Goal: Information Seeking & Learning: Learn about a topic

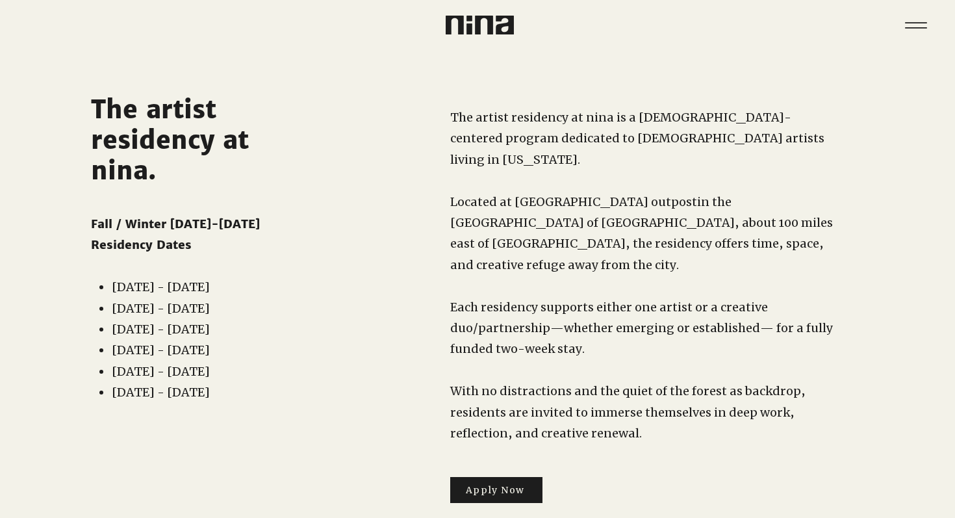
click at [515, 124] on span "The artist residency at nina is a [DEMOGRAPHIC_DATA]-centered program dedicated…" at bounding box center [637, 138] width 374 height 57
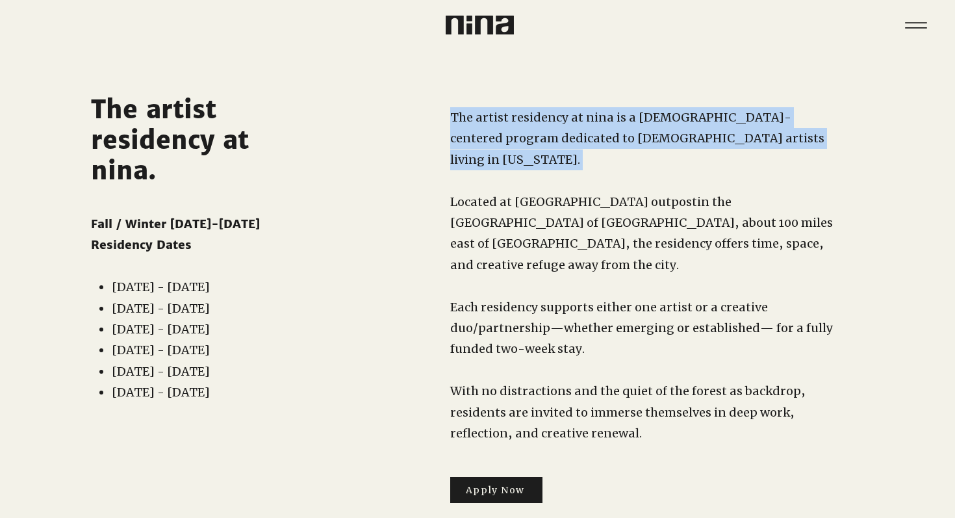
click at [515, 124] on span "The artist residency at nina is a [DEMOGRAPHIC_DATA]-centered program dedicated…" at bounding box center [637, 138] width 374 height 57
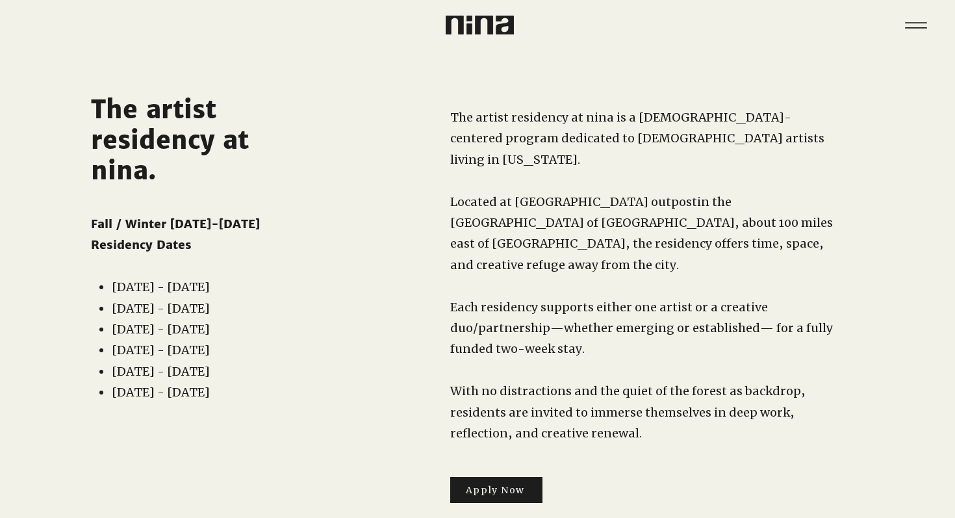
click at [519, 200] on span "in the [GEOGRAPHIC_DATA] of [GEOGRAPHIC_DATA], about 100 miles east of [GEOGRAP…" at bounding box center [641, 233] width 383 height 78
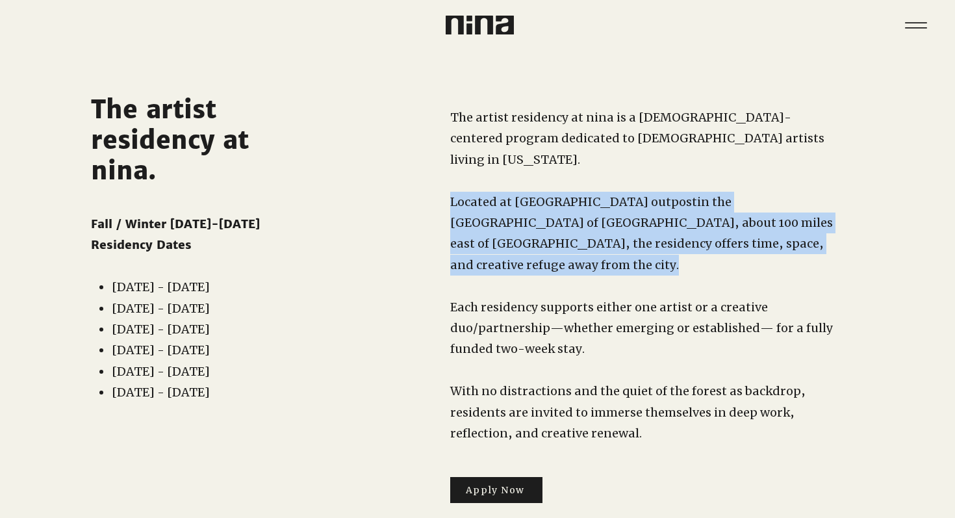
click at [519, 200] on span "in the [GEOGRAPHIC_DATA] of [GEOGRAPHIC_DATA], about 100 miles east of [GEOGRAP…" at bounding box center [641, 233] width 383 height 78
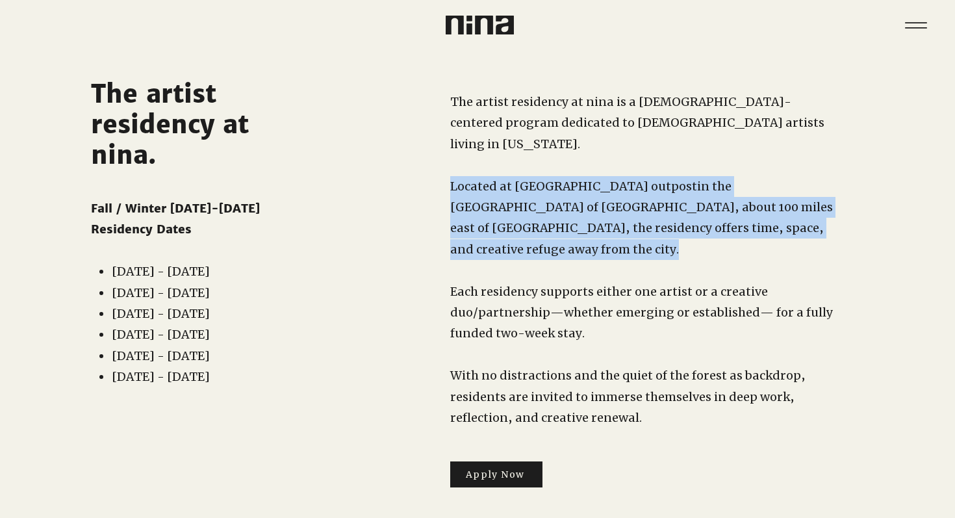
scroll to position [32, 0]
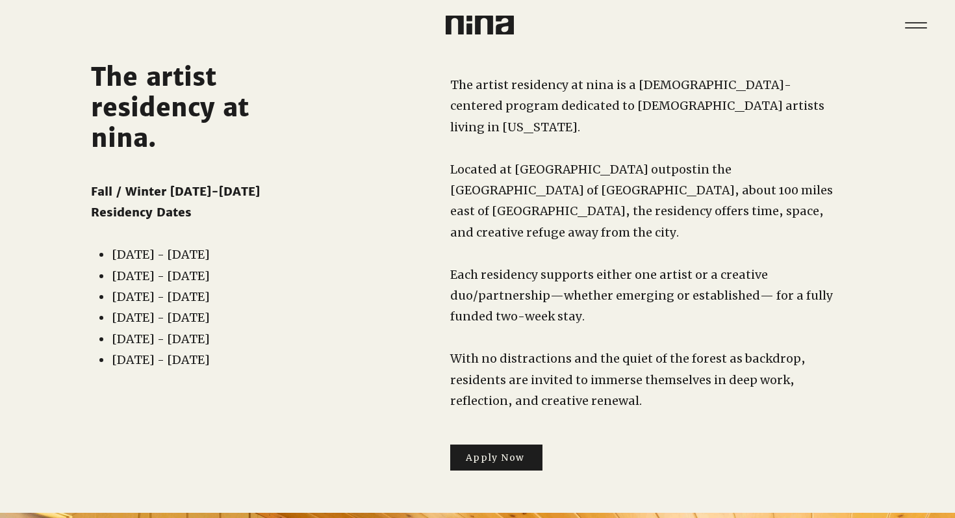
click at [524, 264] on p "Each residency supports either one artist or a creative duo/partnership—whether…" at bounding box center [643, 295] width 386 height 63
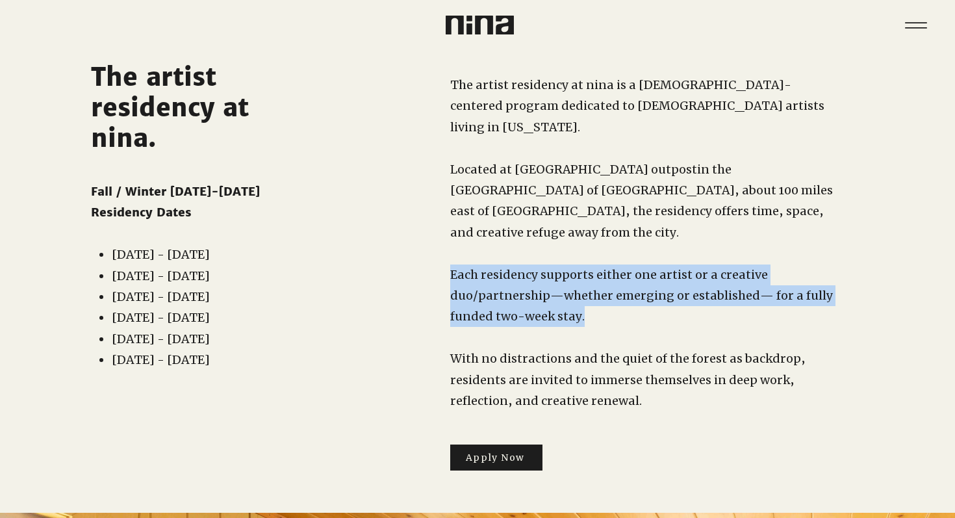
click at [524, 264] on p "Each residency supports either one artist or a creative duo/partnership—whether…" at bounding box center [643, 295] width 386 height 63
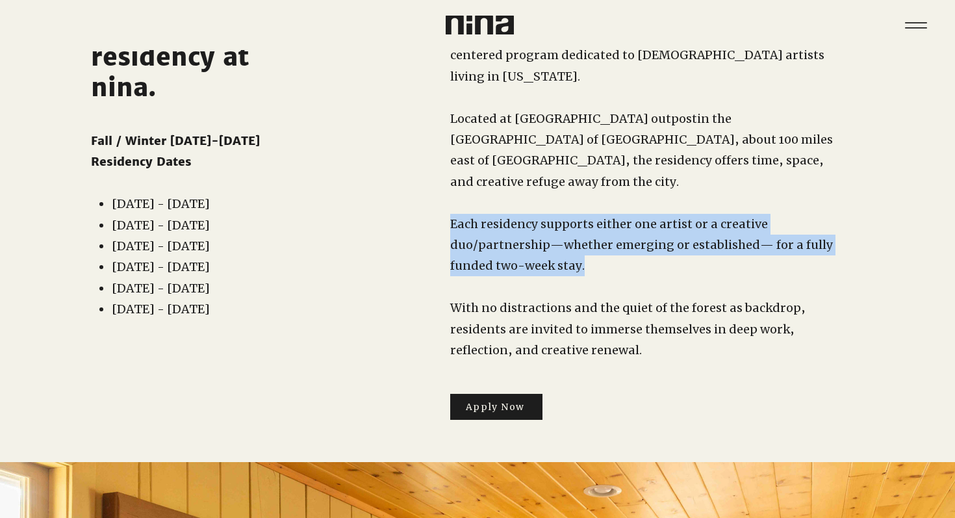
scroll to position [91, 0]
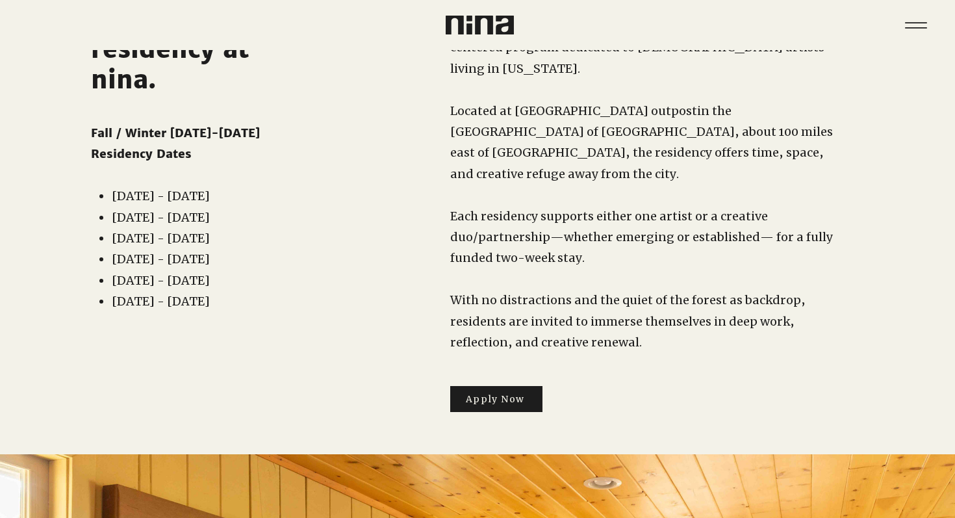
click at [511, 290] on p "With no distractions and the quiet of the forest as backdrop, residents are inv…" at bounding box center [643, 321] width 386 height 63
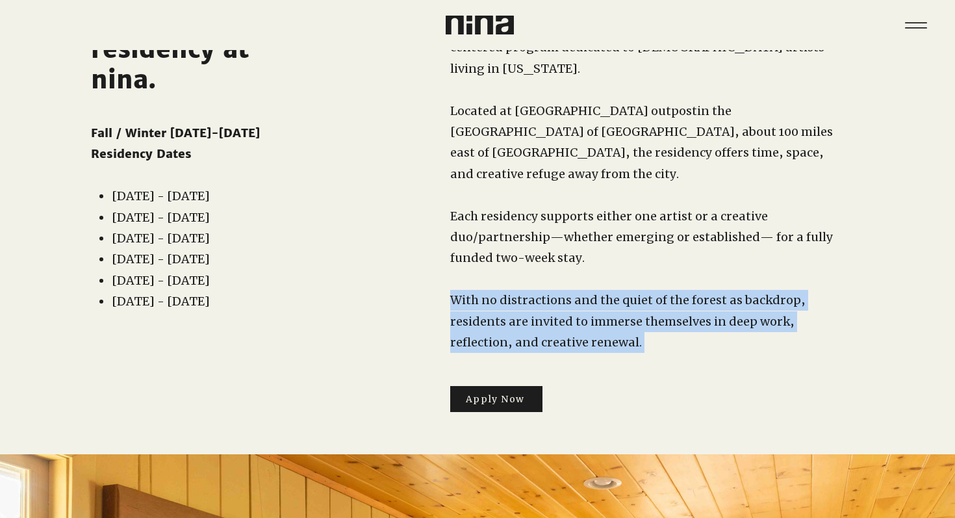
click at [511, 290] on p "With no distractions and the quiet of the forest as backdrop, residents are inv…" at bounding box center [643, 321] width 386 height 63
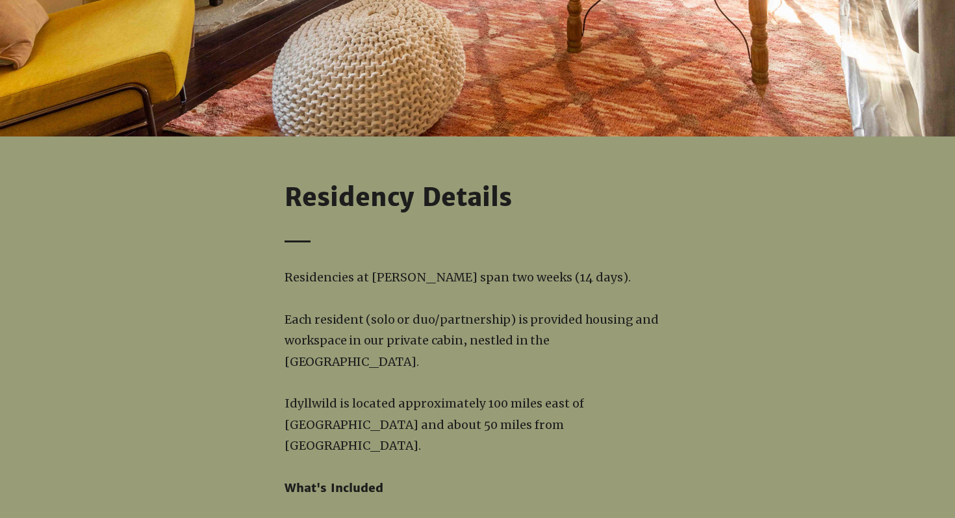
scroll to position [1044, 0]
click at [477, 274] on span "Residencies at [PERSON_NAME] span two weeks (14 days)." at bounding box center [458, 276] width 346 height 15
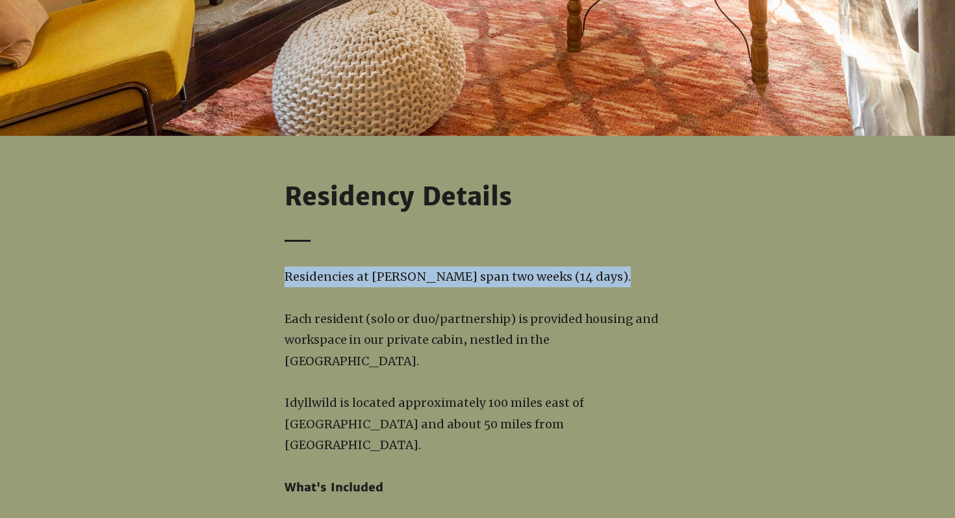
click at [477, 274] on span "Residencies at [PERSON_NAME] span two weeks (14 days)." at bounding box center [458, 276] width 346 height 15
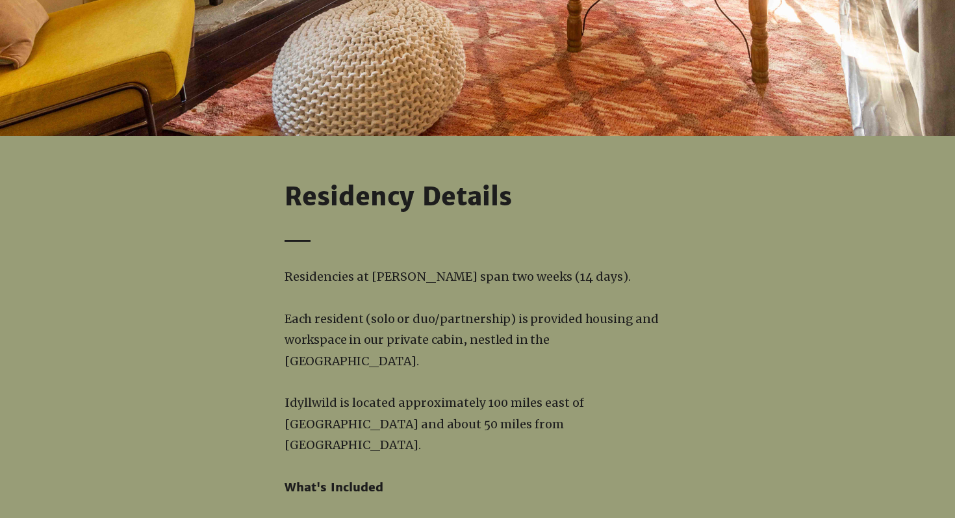
click at [423, 326] on p "Each resident (solo or duo/partnership) is provided housing and workspace in ou…" at bounding box center [478, 340] width 386 height 63
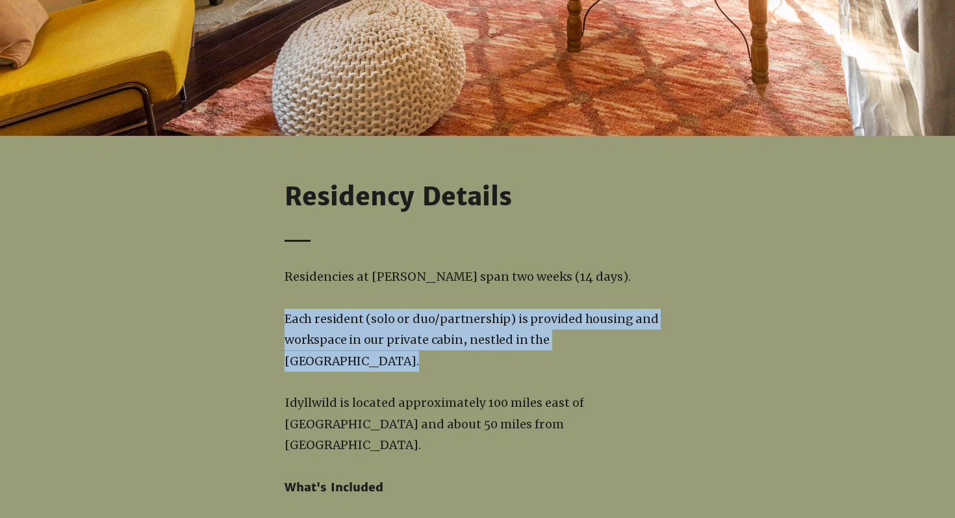
click at [423, 326] on p "Each resident (solo or duo/partnership) is provided housing and workspace in ou…" at bounding box center [478, 340] width 386 height 63
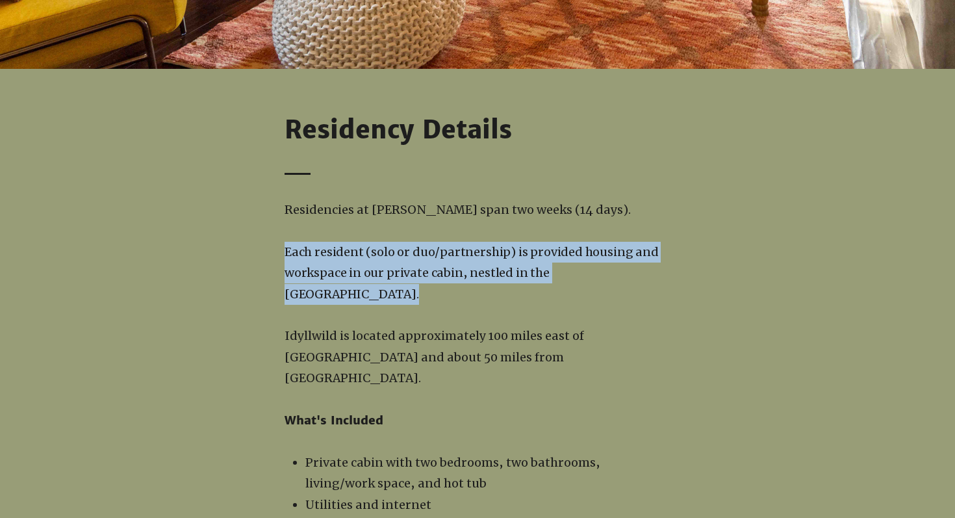
scroll to position [1119, 0]
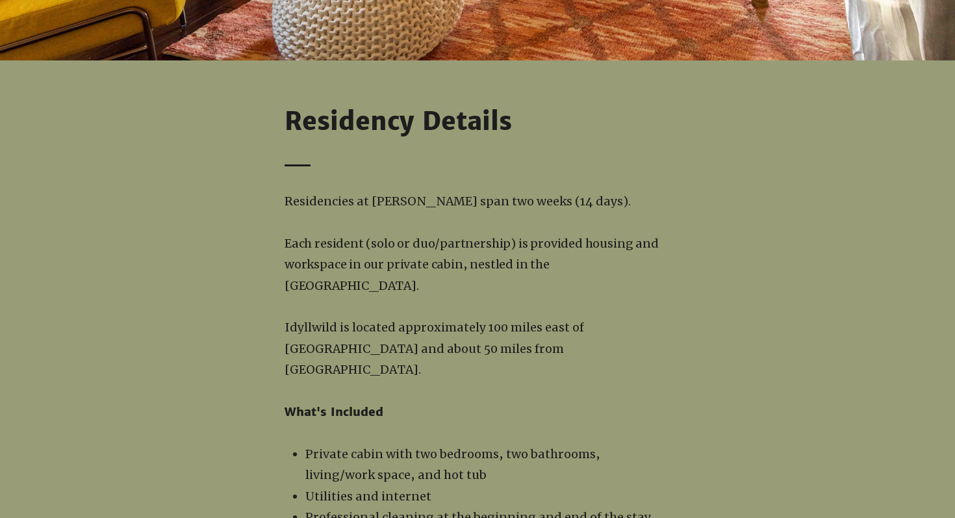
click at [406, 344] on span "Idyllwild is located approximately 100 miles east of [GEOGRAPHIC_DATA] and abou…" at bounding box center [435, 348] width 300 height 57
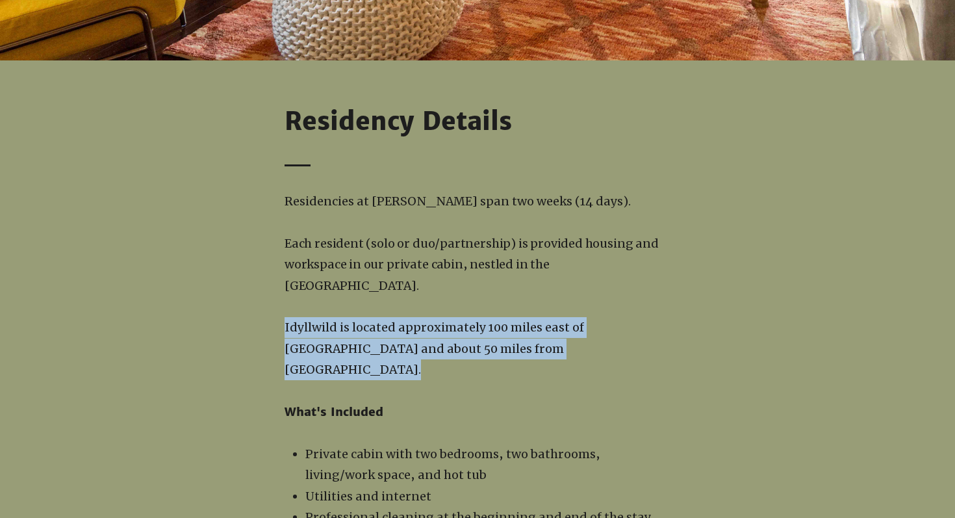
click at [406, 344] on span "Idyllwild is located approximately 100 miles east of [GEOGRAPHIC_DATA] and abou…" at bounding box center [435, 348] width 300 height 57
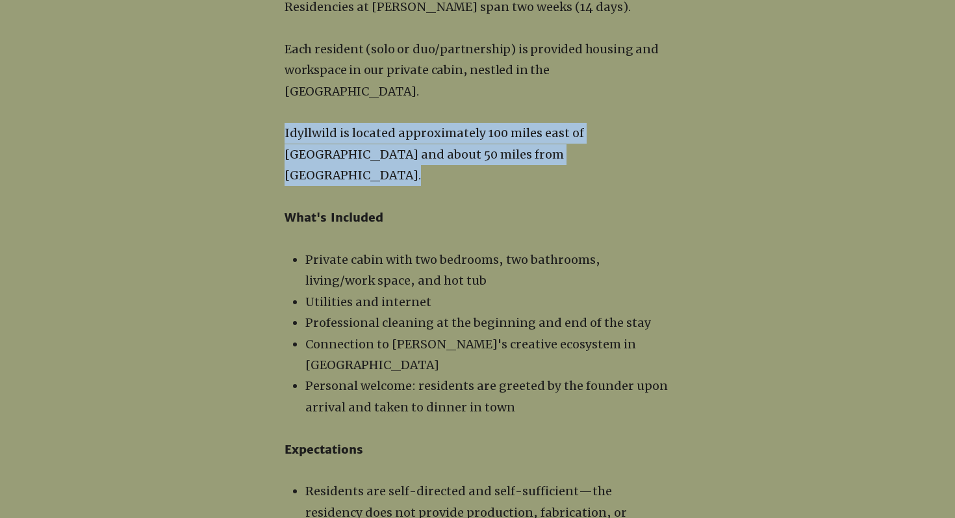
scroll to position [1315, 0]
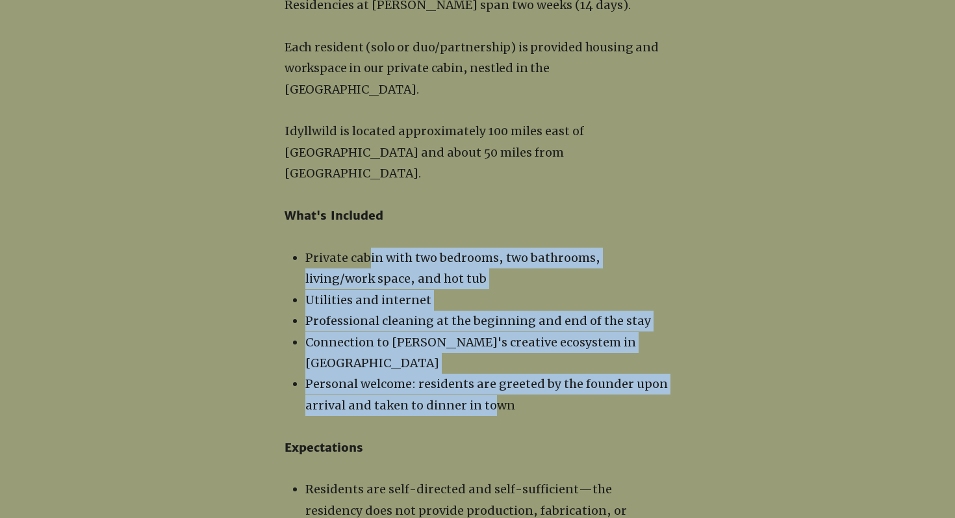
drag, startPoint x: 493, startPoint y: 357, endPoint x: 368, endPoint y: 226, distance: 180.7
click at [368, 248] on ul "Private cabin with two bedrooms, two bathrooms, living/work space, and hot tub …" at bounding box center [480, 332] width 380 height 168
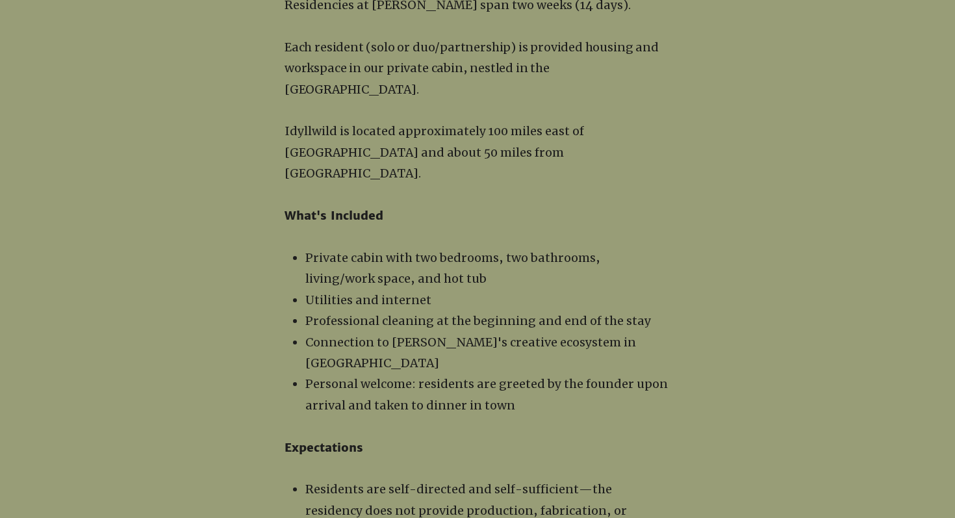
click at [368, 248] on p "Private cabin with two bedrooms, two bathrooms, living/work space, and hot tub" at bounding box center [487, 269] width 365 height 42
drag, startPoint x: 309, startPoint y: 243, endPoint x: 422, endPoint y: 344, distance: 151.9
click at [424, 344] on ul "Private cabin with two bedrooms, two bathrooms, living/work space, and hot tub …" at bounding box center [480, 332] width 380 height 168
drag, startPoint x: 475, startPoint y: 380, endPoint x: 428, endPoint y: 249, distance: 139.6
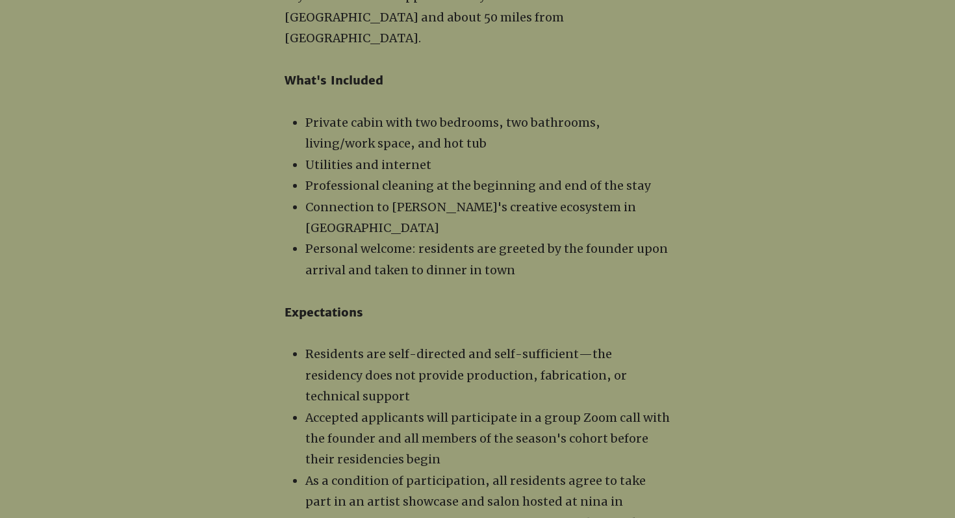
scroll to position [1511, 0]
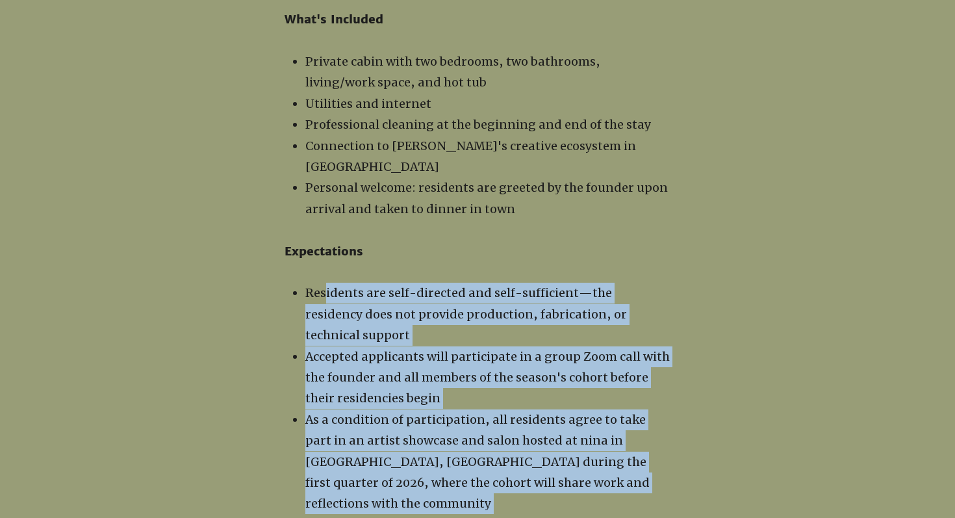
drag, startPoint x: 324, startPoint y: 252, endPoint x: 650, endPoint y: 444, distance: 378.7
click at [650, 444] on div "Residencies at [PERSON_NAME] span two weeks (14 days). ​ Each resident (solo or…" at bounding box center [478, 483] width 386 height 1369
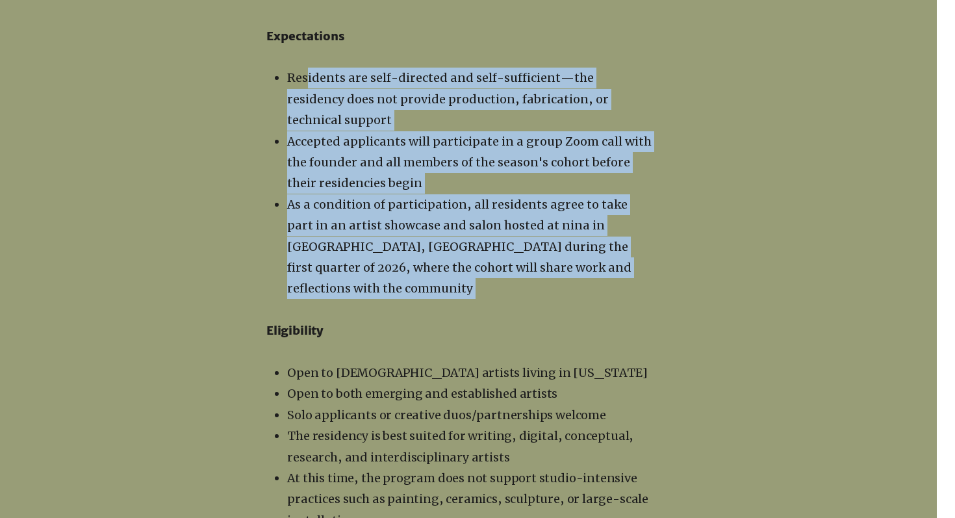
scroll to position [1746, 18]
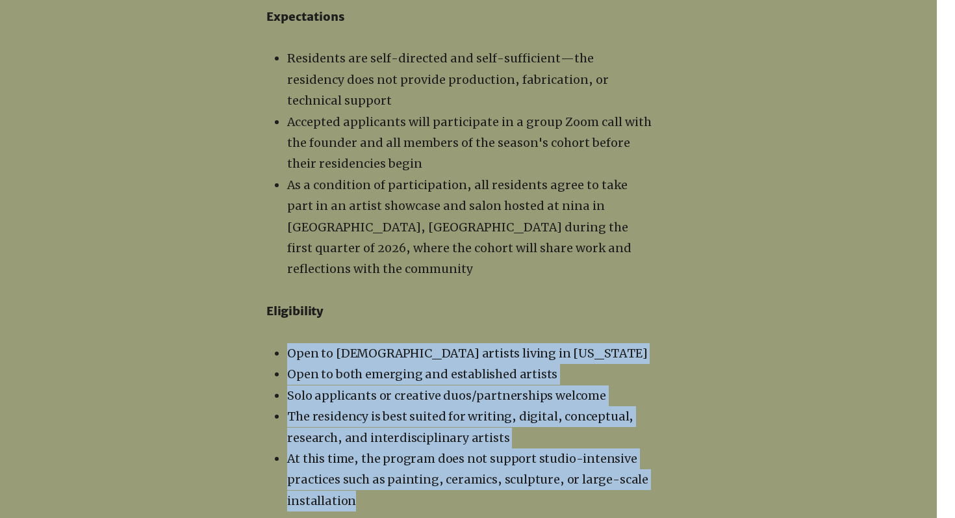
drag, startPoint x: 286, startPoint y: 270, endPoint x: 381, endPoint y: 414, distance: 172.5
click at [381, 414] on ul "Open to [DEMOGRAPHIC_DATA] artists living in [US_STATE] Open to both emerging a…" at bounding box center [462, 427] width 380 height 168
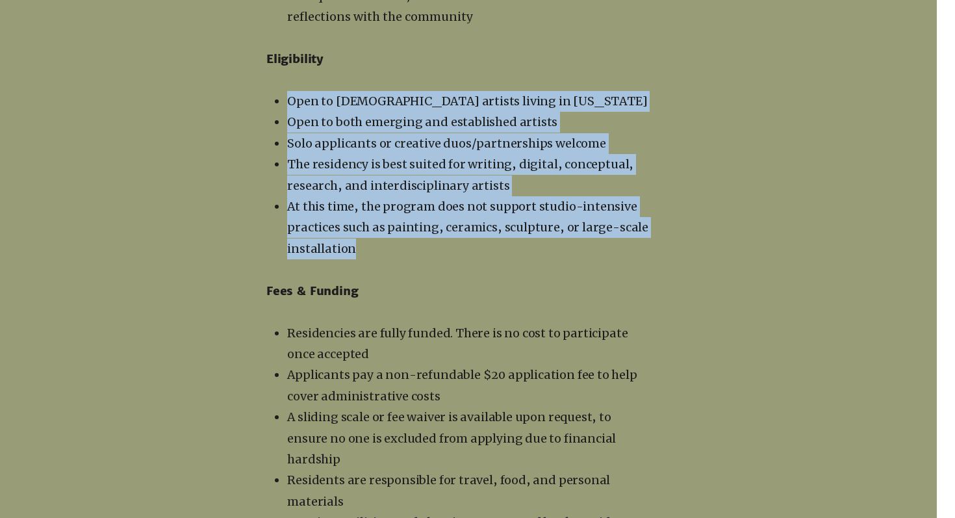
scroll to position [1999, 18]
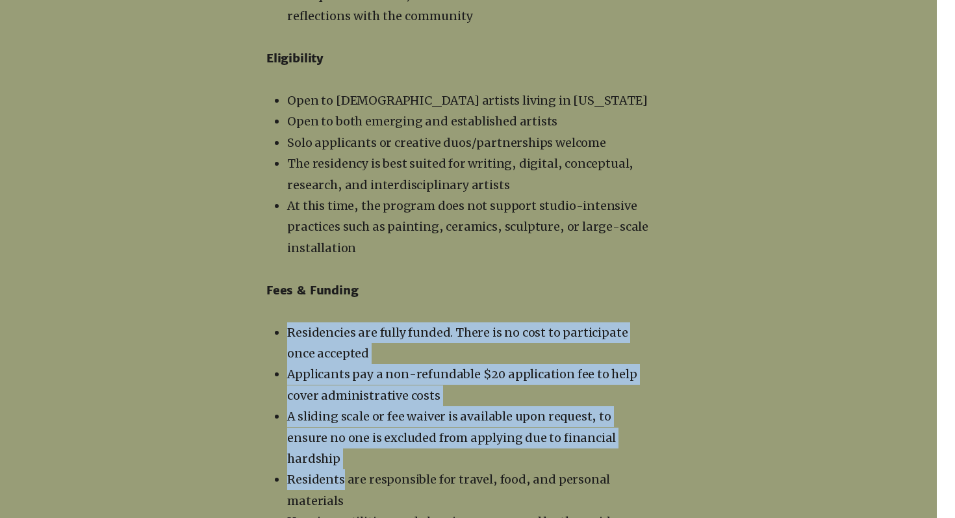
drag, startPoint x: 289, startPoint y: 246, endPoint x: 343, endPoint y: 373, distance: 138.6
click at [343, 373] on ul "Residencies are fully funded. There is no cost to participate once accepted App…" at bounding box center [462, 427] width 380 height 211
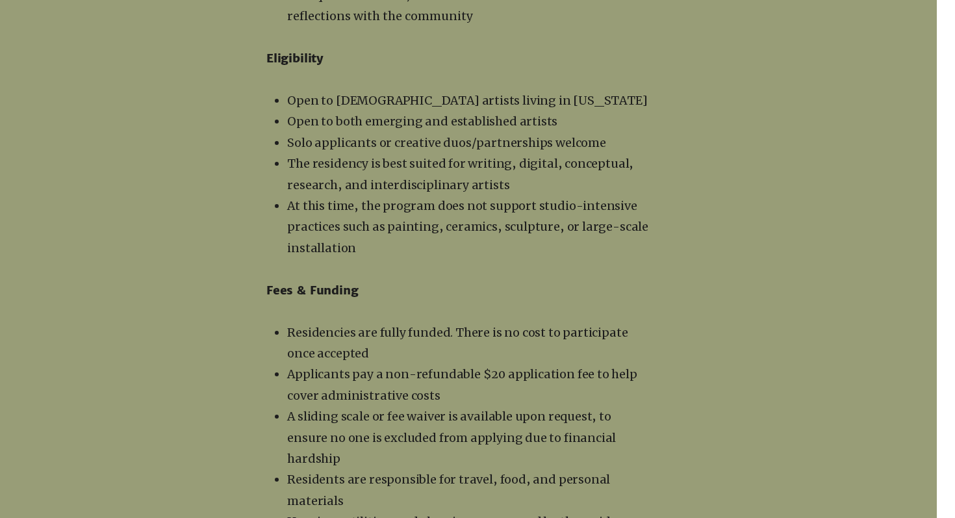
click at [353, 514] on span "Housing, utilities, and cleaning are covered by the residency" at bounding box center [462, 521] width 350 height 15
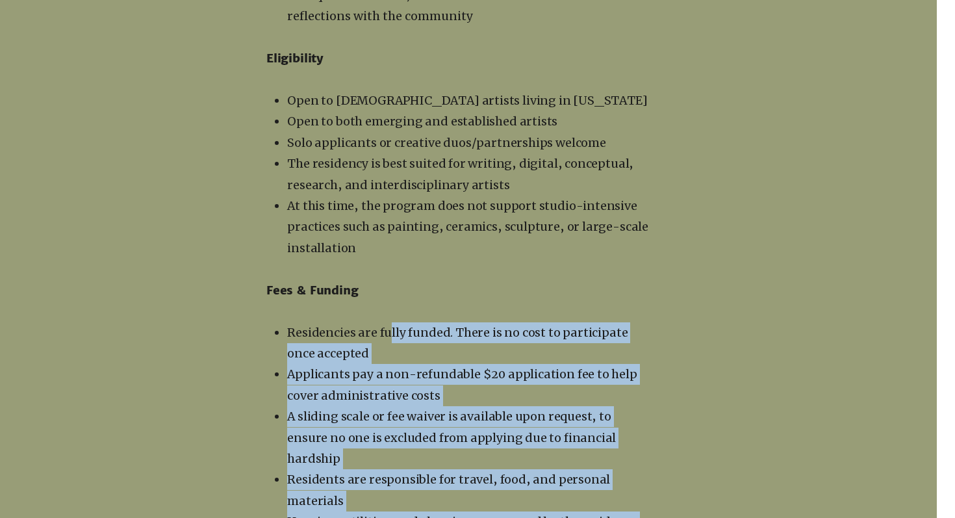
drag, startPoint x: 355, startPoint y: 437, endPoint x: 387, endPoint y: 243, distance: 196.4
click at [387, 325] on span "Residencies are fully funded. There is no cost to participate once accepted" at bounding box center [457, 343] width 341 height 36
drag, startPoint x: 373, startPoint y: 246, endPoint x: 580, endPoint y: 431, distance: 278.4
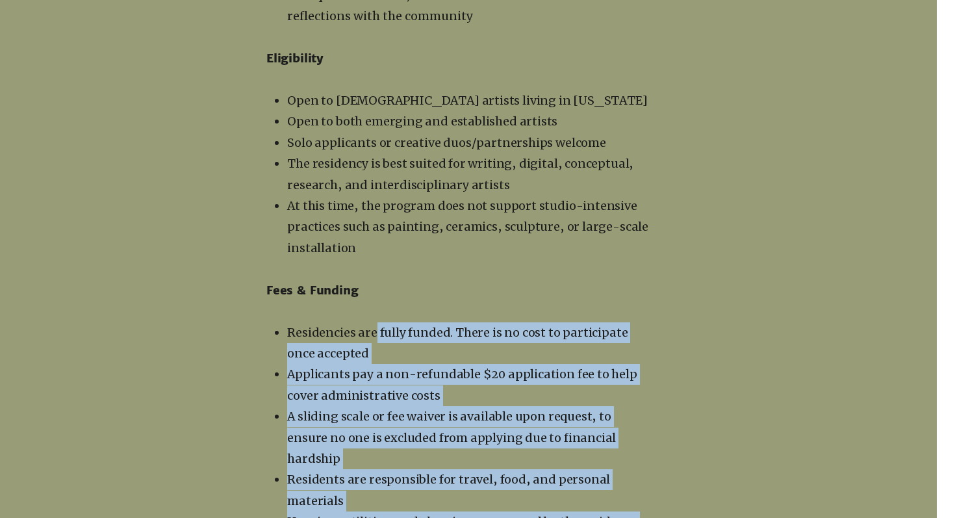
drag, startPoint x: 612, startPoint y: 419, endPoint x: 542, endPoint y: 248, distance: 185.4
click at [542, 322] on ul "Residencies are fully funded. There is no cost to participate once accepted App…" at bounding box center [462, 427] width 380 height 211
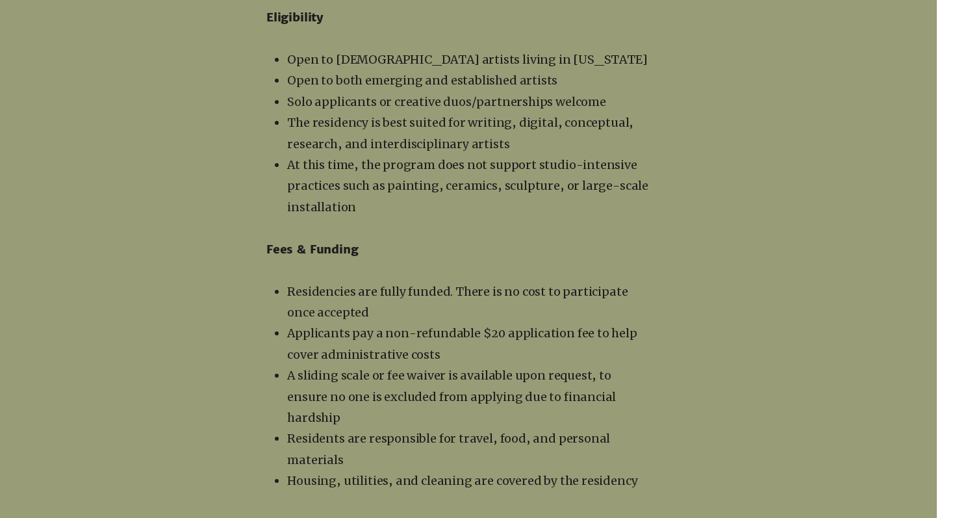
click at [506, 365] on p "A sliding scale or fee waiver is available upon request, to ensure no one is ex…" at bounding box center [469, 396] width 365 height 63
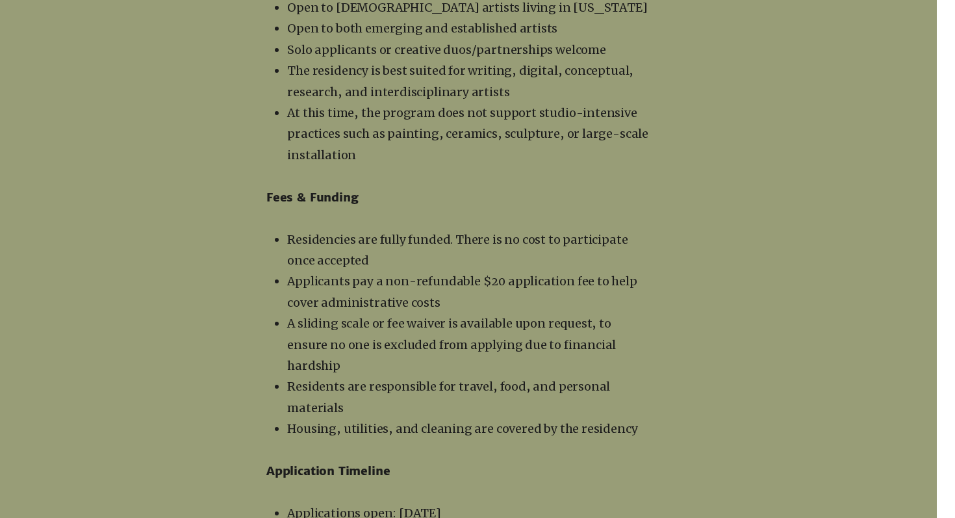
scroll to position [2094, 18]
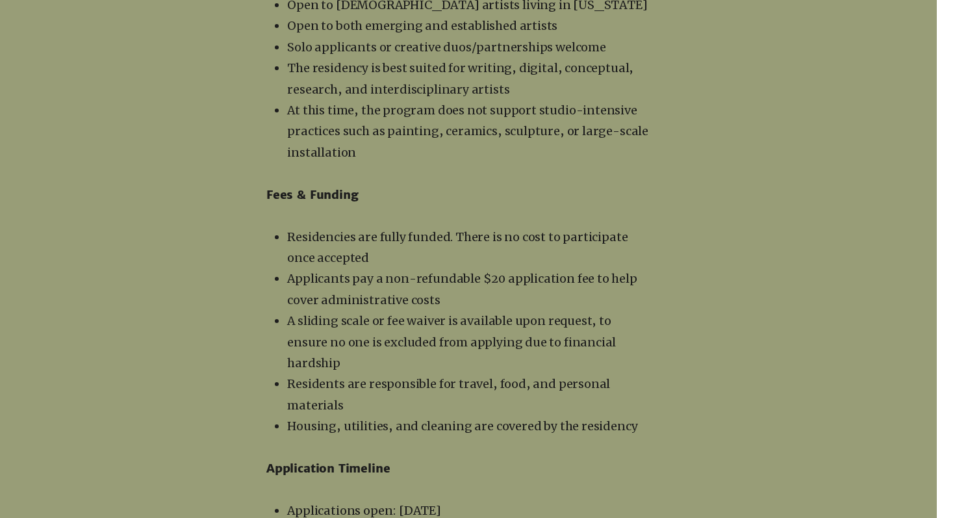
click at [459, 418] on span "Housing, utilities, and cleaning are covered by the residency" at bounding box center [462, 425] width 350 height 15
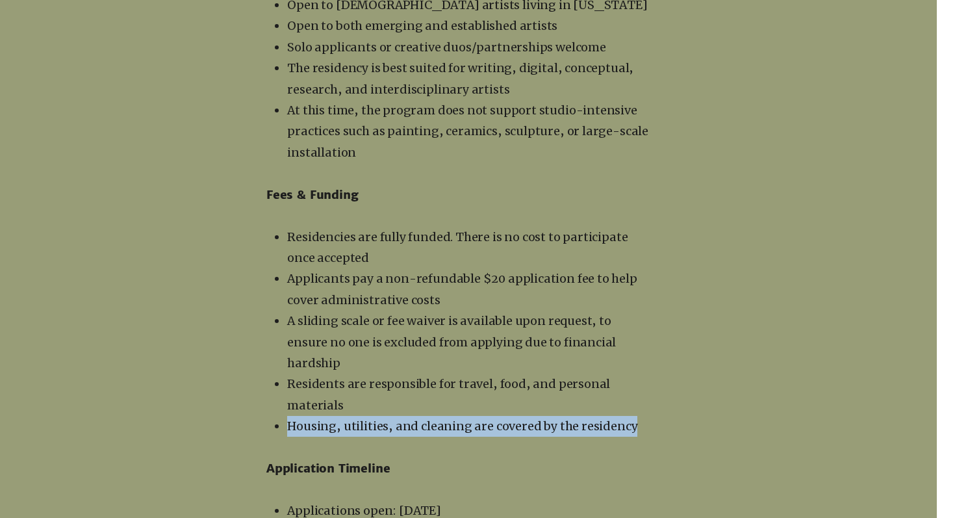
click at [459, 418] on span "Housing, utilities, and cleaning are covered by the residency" at bounding box center [462, 425] width 350 height 15
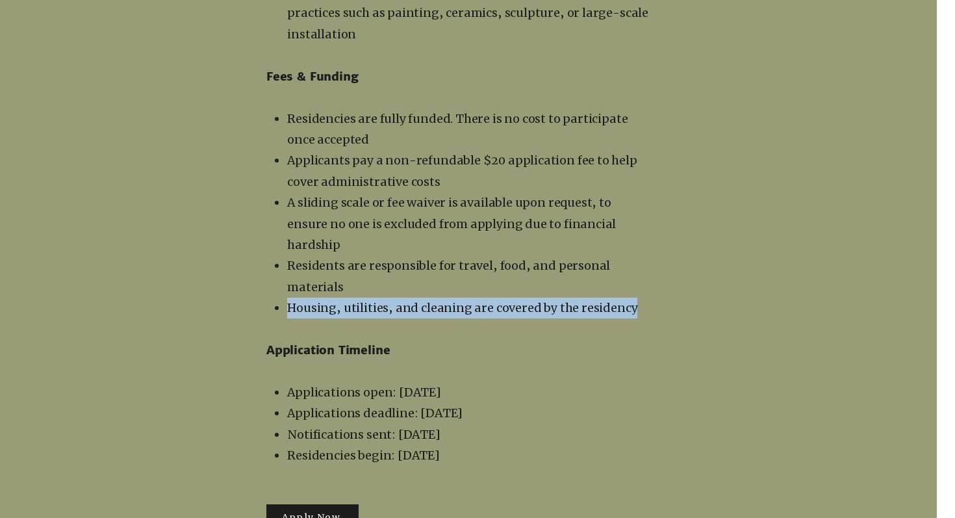
scroll to position [2219, 18]
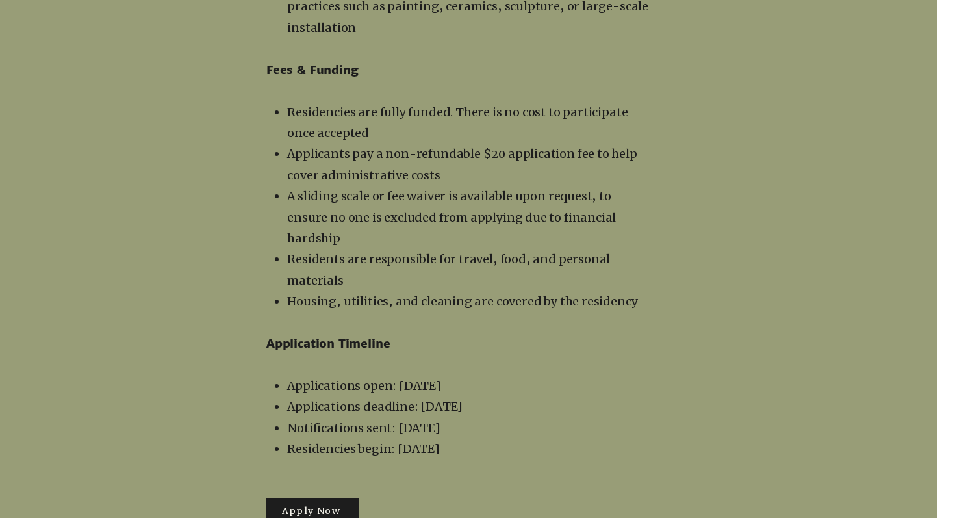
click at [441, 378] on span "Applications open: [DATE]" at bounding box center [364, 385] width 154 height 15
drag, startPoint x: 302, startPoint y: 278, endPoint x: 480, endPoint y: 333, distance: 186.9
click at [480, 376] on ul "Applications open: [DATE] Applications deadline: [DATE] Notifications sent: [DA…" at bounding box center [462, 418] width 380 height 84
click at [480, 439] on p "Residencies begin: [DATE]" at bounding box center [469, 449] width 365 height 21
drag, startPoint x: 487, startPoint y: 341, endPoint x: 435, endPoint y: 272, distance: 85.9
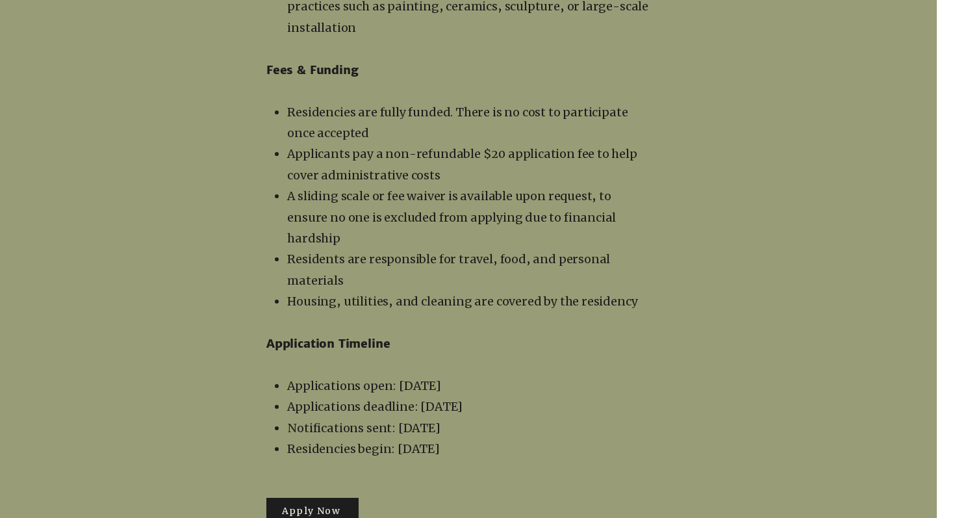
click at [435, 376] on ul "Applications open: [DATE] Applications deadline: [DATE] Notifications sent: [DA…" at bounding box center [462, 418] width 380 height 84
click at [435, 378] on span "Applications open: [DATE]" at bounding box center [364, 385] width 154 height 15
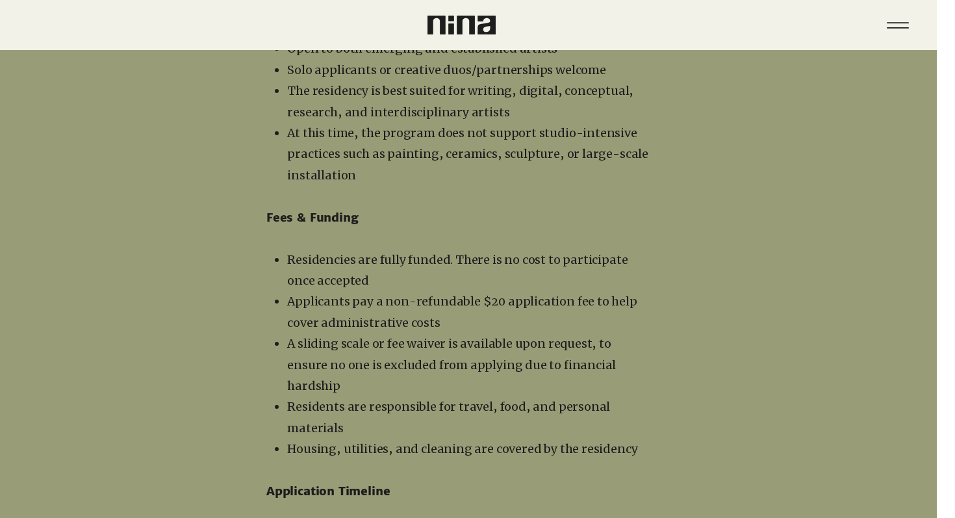
scroll to position [2073, 18]
click at [438, 335] on span "A sliding scale or fee waiver is available upon request, to ensure no one is ex…" at bounding box center [451, 363] width 329 height 57
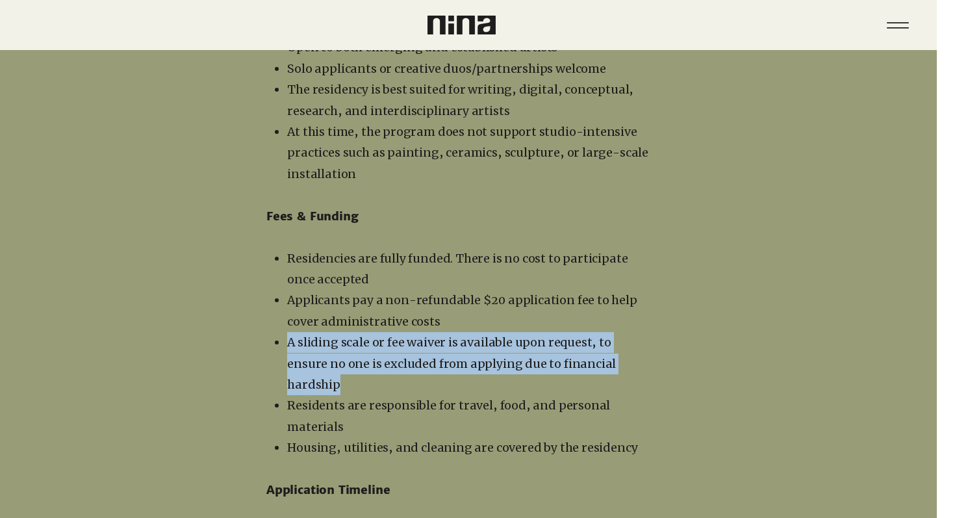
click at [438, 335] on span "A sliding scale or fee waiver is available upon request, to ensure no one is ex…" at bounding box center [451, 363] width 329 height 57
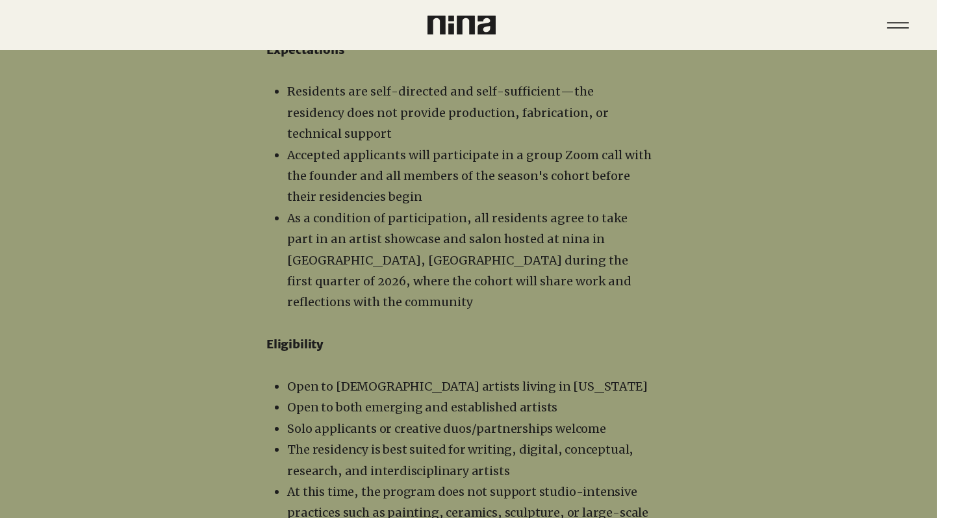
scroll to position [1532, 18]
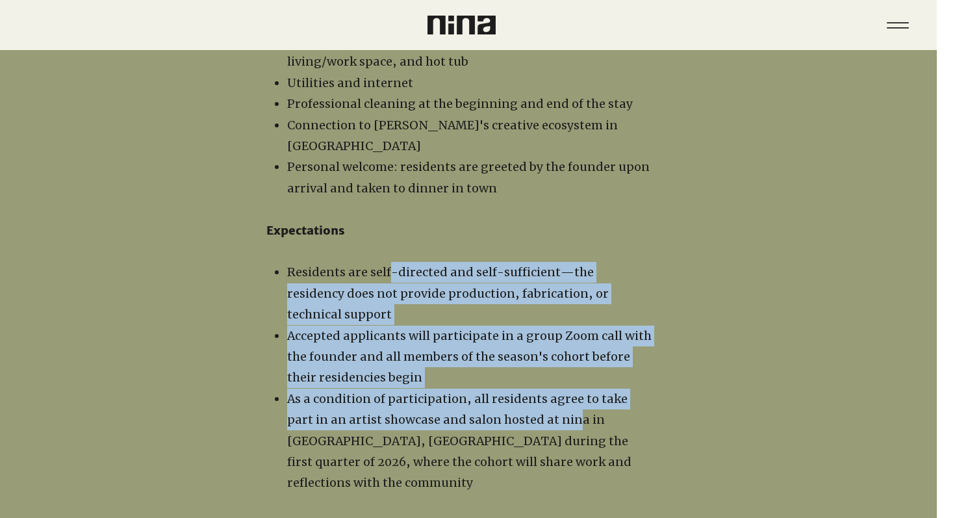
drag, startPoint x: 388, startPoint y: 227, endPoint x: 550, endPoint y: 378, distance: 221.6
click at [550, 378] on ul "Residents are self-directed and self-sufficient—the residency does not provide …" at bounding box center [462, 377] width 380 height 231
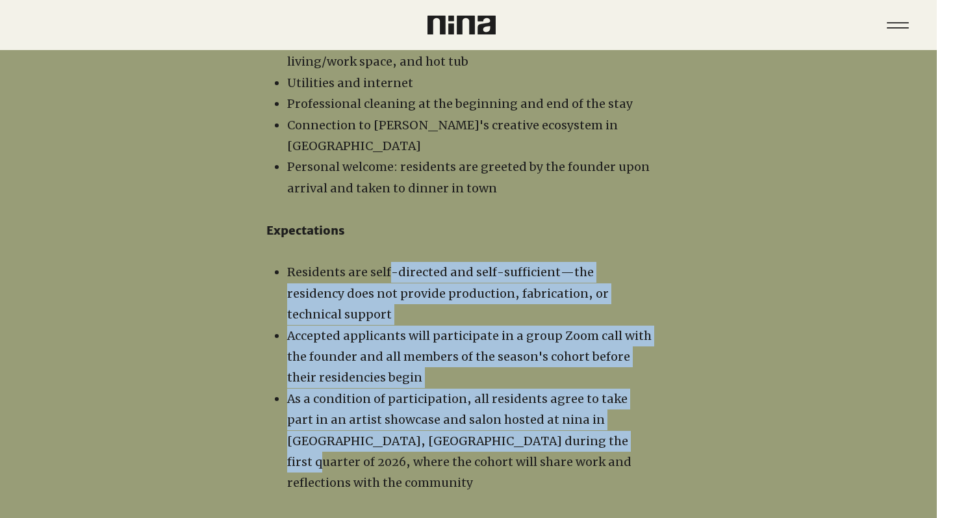
click at [550, 391] on span "As a condition of participation, all residents agree to take part in an artist …" at bounding box center [459, 440] width 344 height 99
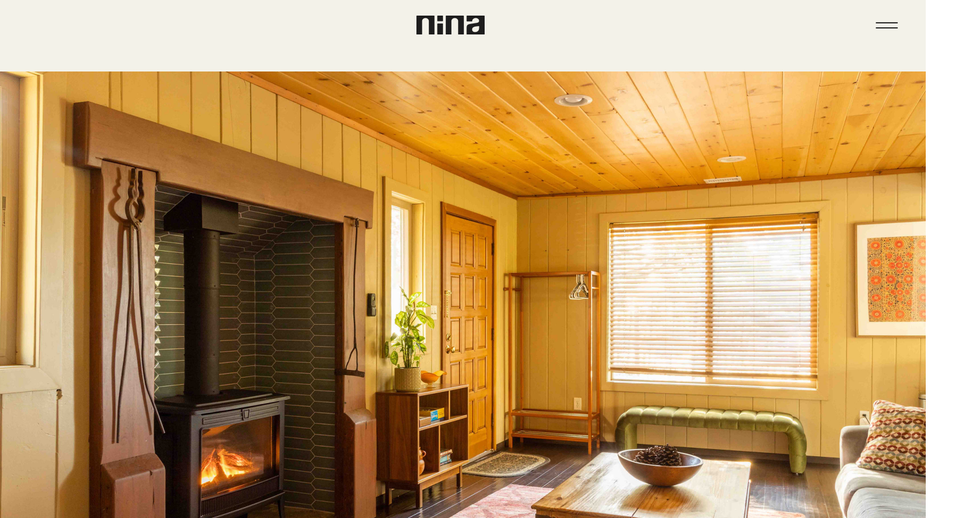
scroll to position [0, 29]
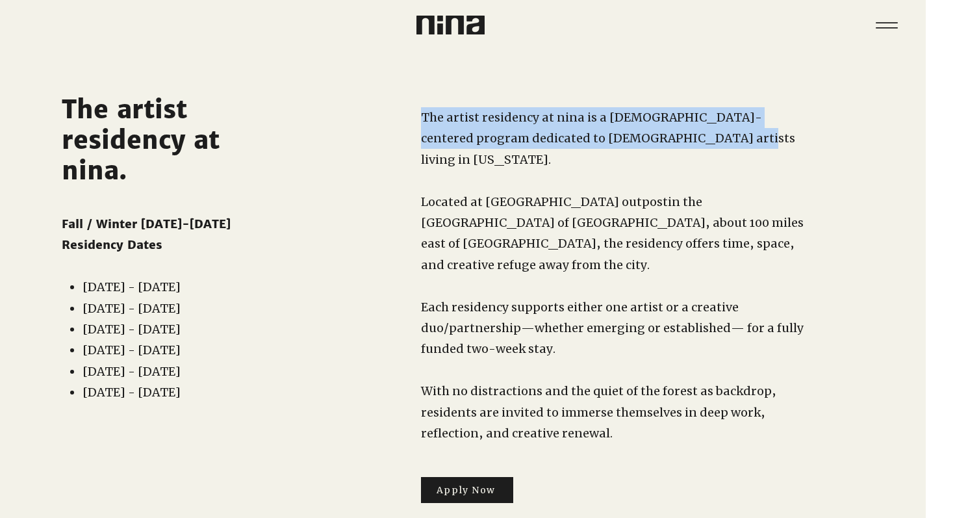
drag, startPoint x: 410, startPoint y: 118, endPoint x: 655, endPoint y: 140, distance: 245.9
click at [656, 140] on div "The artist residency at nina is a [DEMOGRAPHIC_DATA]-centered program dedicated…" at bounding box center [590, 293] width 567 height 487
copy div "The artist residency at nina is a [DEMOGRAPHIC_DATA]-centered program dedicated…"
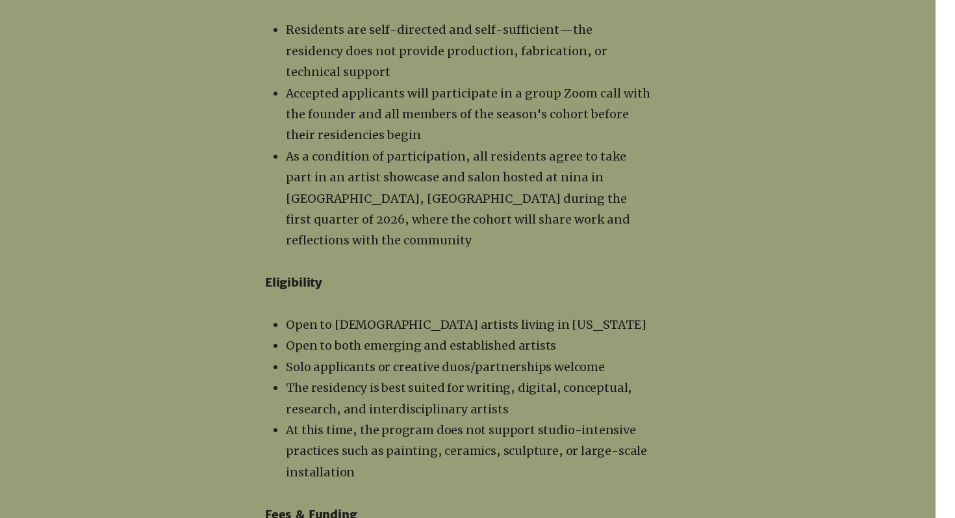
scroll to position [1775, 19]
click at [527, 148] on span "As a condition of participation, all residents agree to take part in an artist …" at bounding box center [458, 197] width 344 height 99
click at [407, 379] on span "The residency is best suited for writing, digital, conceptual, research, and in…" at bounding box center [459, 397] width 346 height 36
copy span "interdisciplinary"
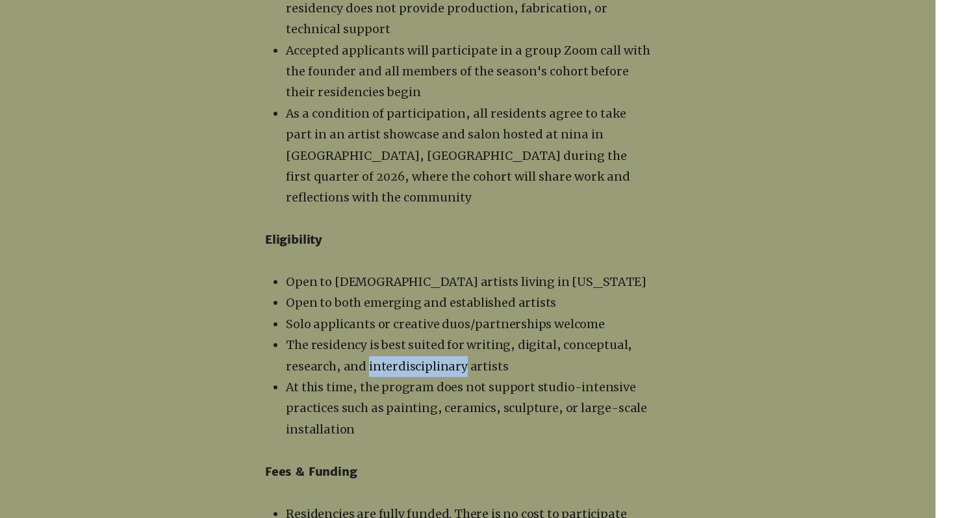
scroll to position [1821, 19]
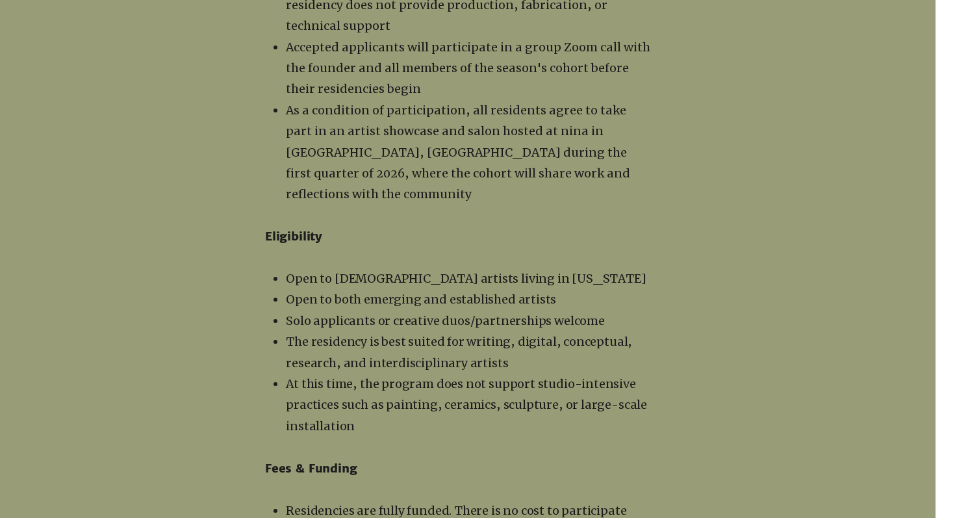
click at [413, 292] on span "Open to both emerging and established artists" at bounding box center [421, 299] width 270 height 15
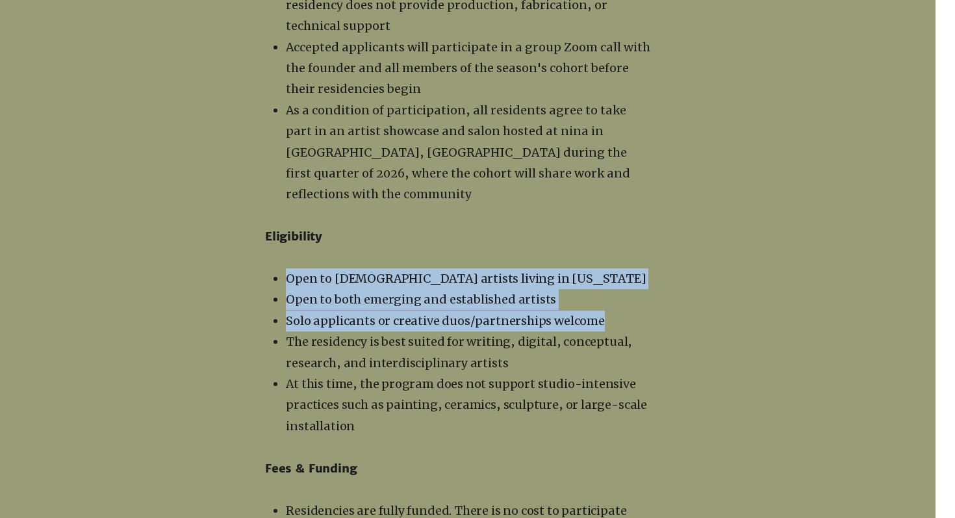
drag, startPoint x: 281, startPoint y: 192, endPoint x: 591, endPoint y: 233, distance: 312.7
click at [594, 268] on ul "Open to [DEMOGRAPHIC_DATA] artists living in [US_STATE] Open to both emerging a…" at bounding box center [461, 352] width 380 height 168
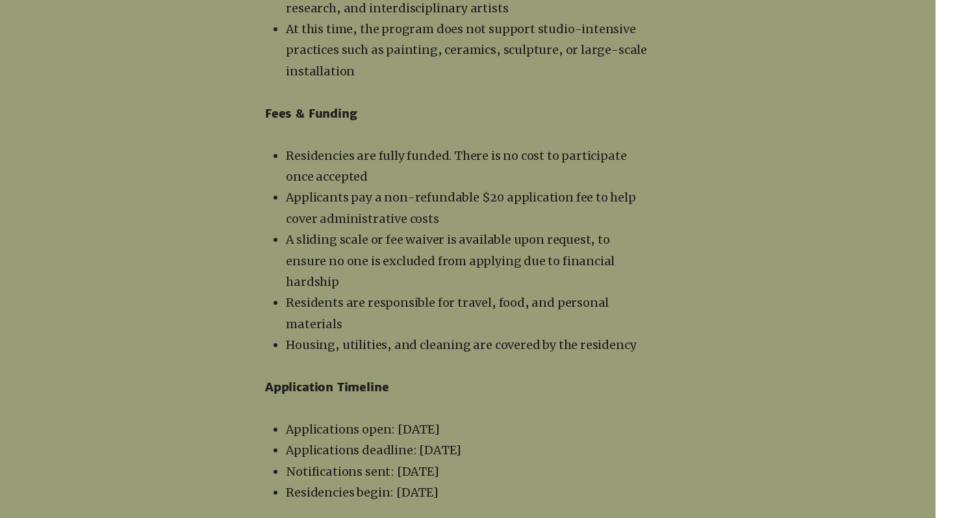
click at [342, 232] on span "A sliding scale or fee waiver is available upon request, to ensure no one is ex…" at bounding box center [450, 260] width 329 height 57
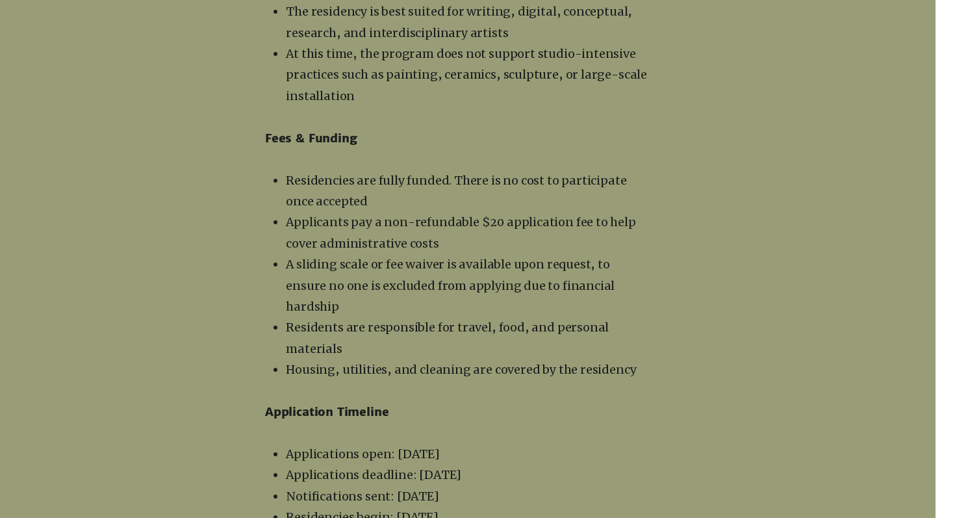
scroll to position [2150, 19]
click at [325, 216] on span "Applicants pay a non-refundable $20 application fee to help cover administrativ…" at bounding box center [461, 234] width 350 height 36
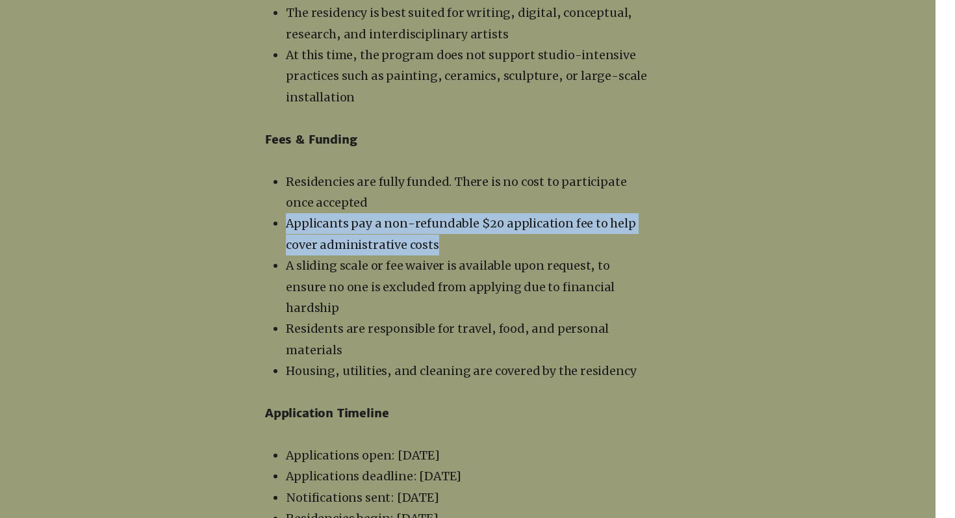
click at [325, 216] on span "Applicants pay a non-refundable $20 application fee to help cover administrativ…" at bounding box center [461, 234] width 350 height 36
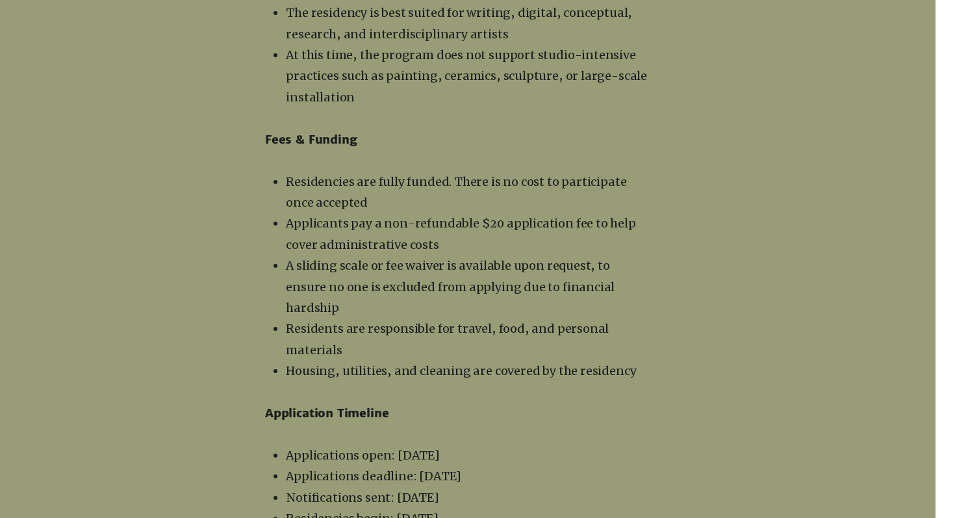
click at [349, 258] on span "A sliding scale or fee waiver is available upon request, to ensure no one is ex…" at bounding box center [450, 286] width 329 height 57
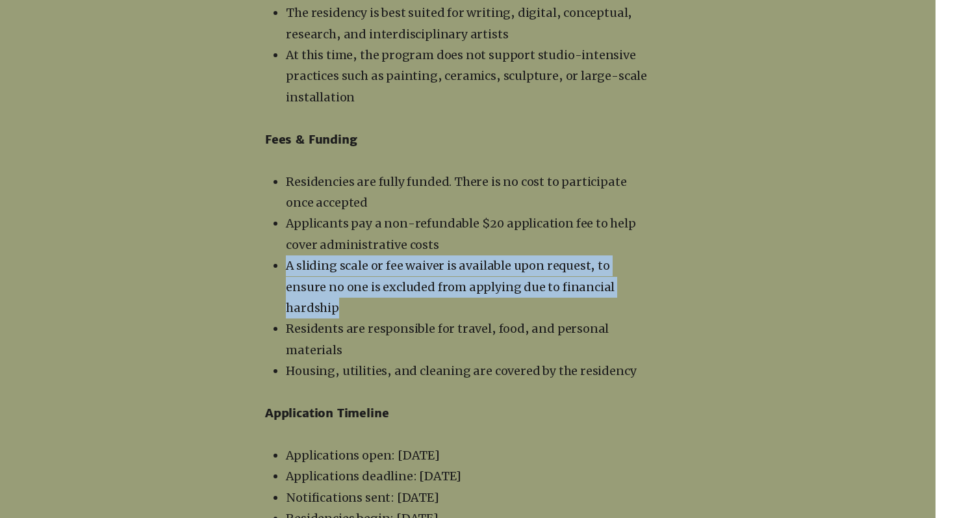
click at [349, 258] on span "A sliding scale or fee waiver is available upon request, to ensure no one is ex…" at bounding box center [450, 286] width 329 height 57
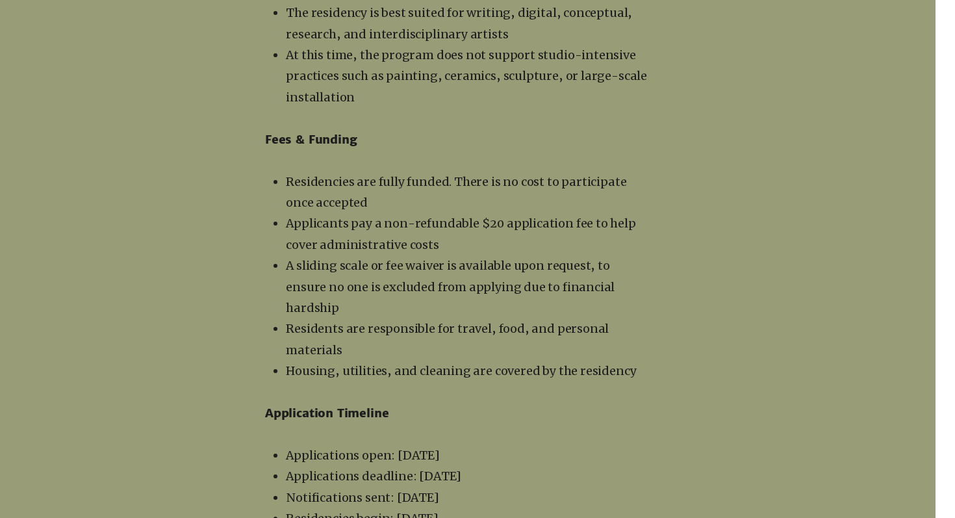
click at [354, 321] on span "Residents are responsible for travel, food, and personal materials" at bounding box center [447, 339] width 323 height 36
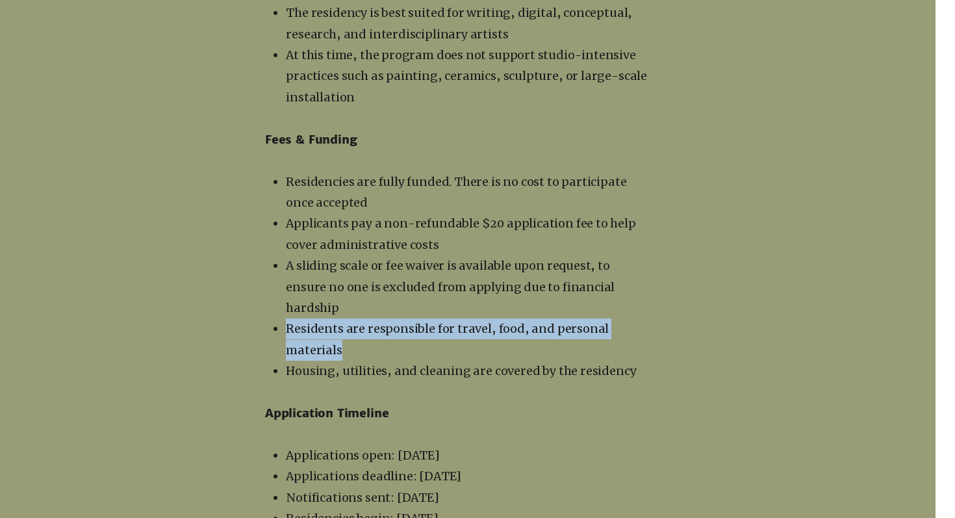
click at [354, 321] on span "Residents are responsible for travel, food, and personal materials" at bounding box center [447, 339] width 323 height 36
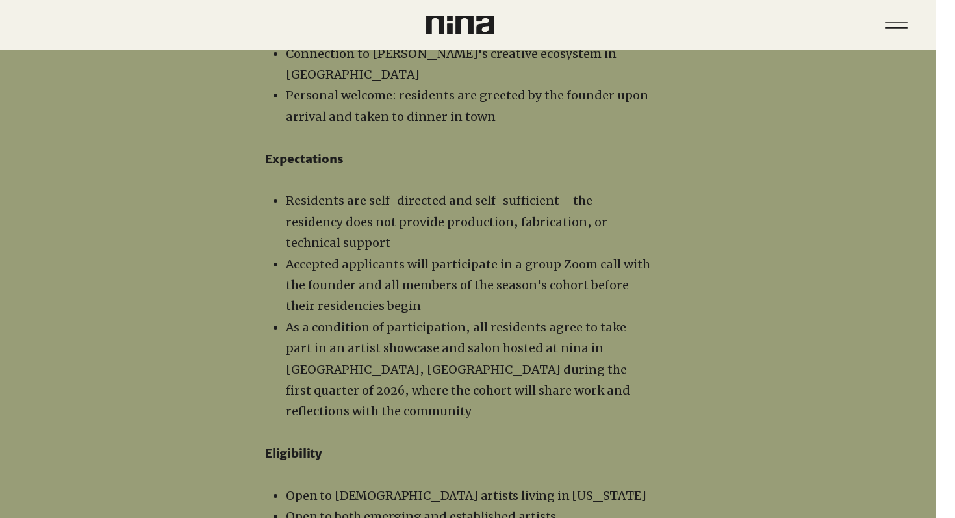
scroll to position [1601, 19]
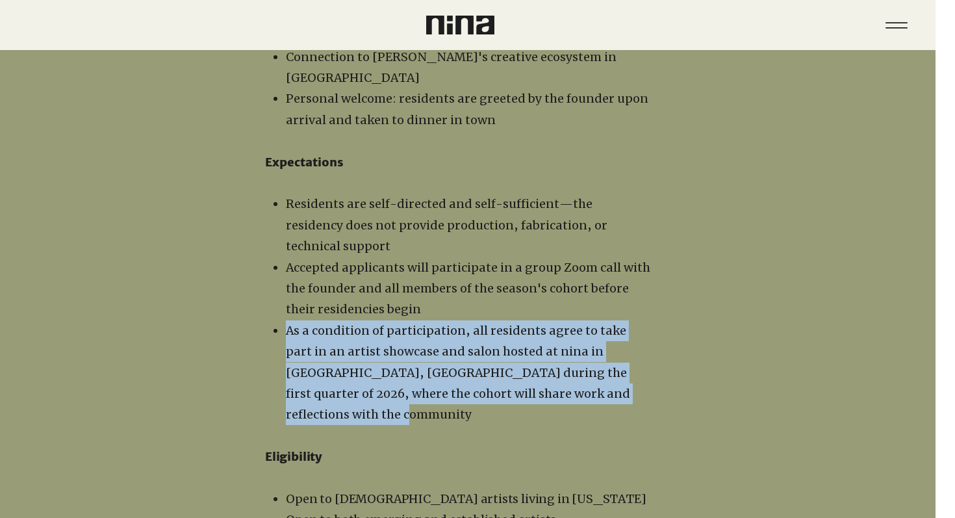
drag, startPoint x: 287, startPoint y: 270, endPoint x: 628, endPoint y: 333, distance: 346.9
click at [628, 333] on p "As a condition of participation, all residents agree to take part in an artist …" at bounding box center [468, 372] width 365 height 105
copy span "As a condition of participation, all residents agree to take part in an artist …"
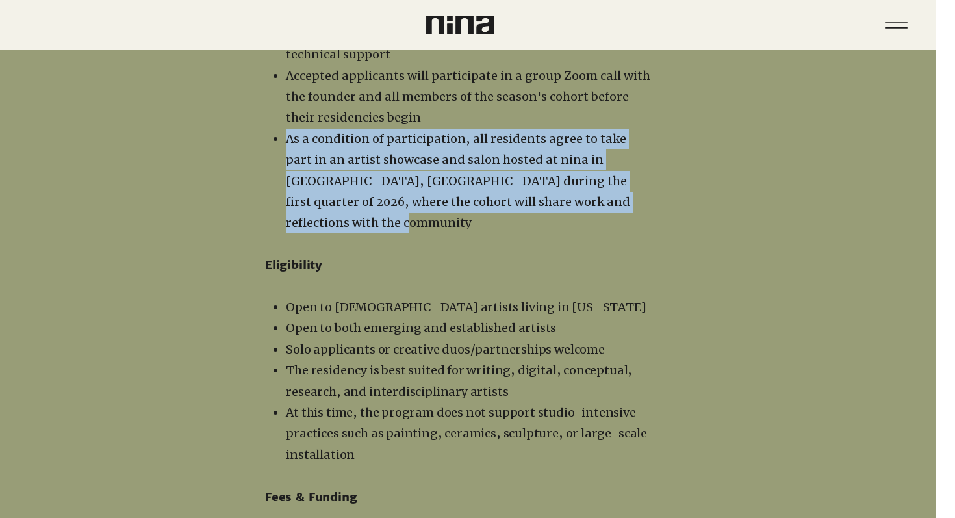
scroll to position [1797, 19]
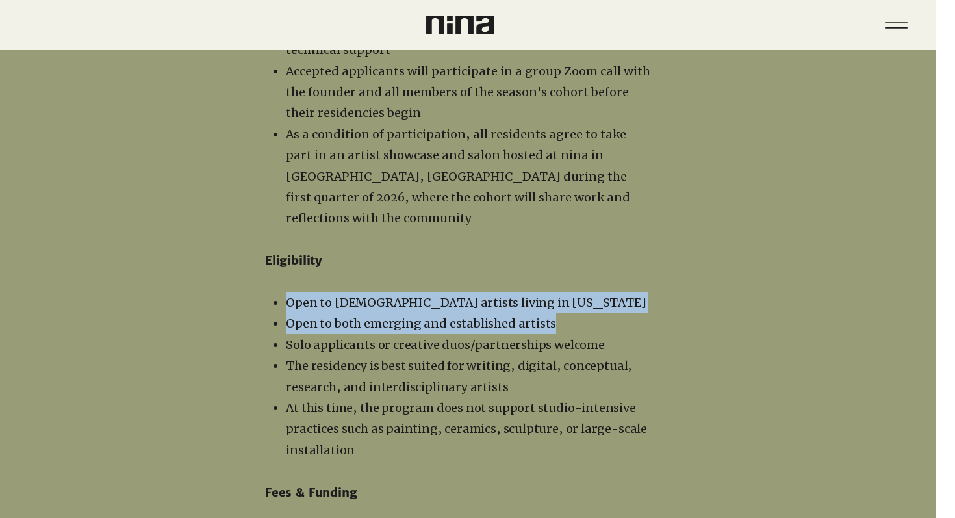
drag, startPoint x: 290, startPoint y: 215, endPoint x: 555, endPoint y: 239, distance: 266.2
click at [556, 292] on ul "Open to [DEMOGRAPHIC_DATA] artists living in [US_STATE] Open to both emerging a…" at bounding box center [461, 376] width 380 height 168
copy ul "Open to [DEMOGRAPHIC_DATA] artists living in [US_STATE] Open to both emerging a…"
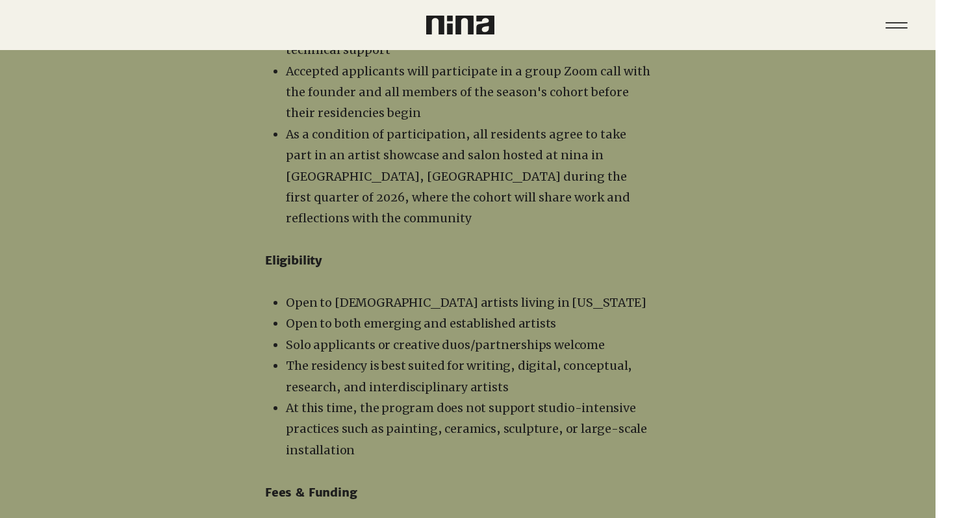
click at [389, 398] on p "At this time, the program does not support studio-intensive practices such as p…" at bounding box center [468, 429] width 365 height 63
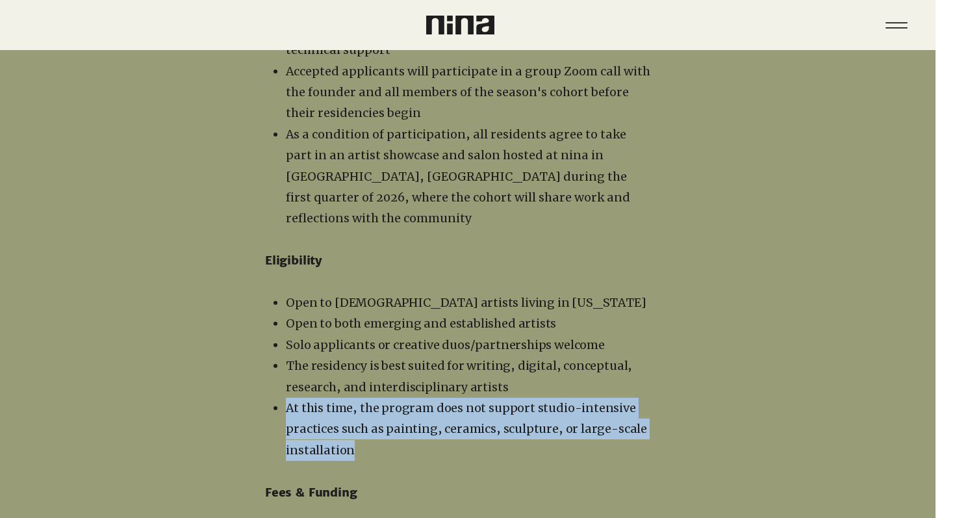
click at [389, 398] on p "At this time, the program does not support studio-intensive practices such as p…" at bounding box center [468, 429] width 365 height 63
copy div "At this time, the program does not support studio-intensive practices such as p…"
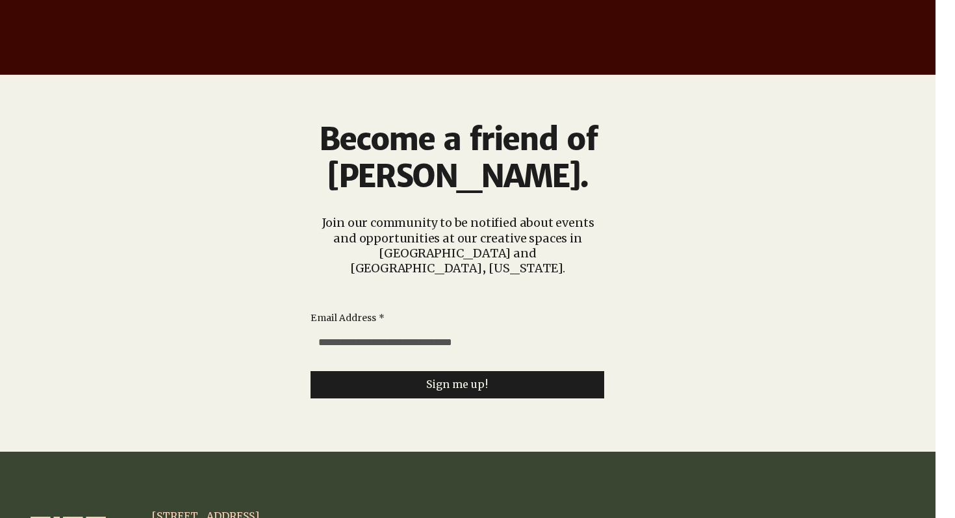
scroll to position [3191, 19]
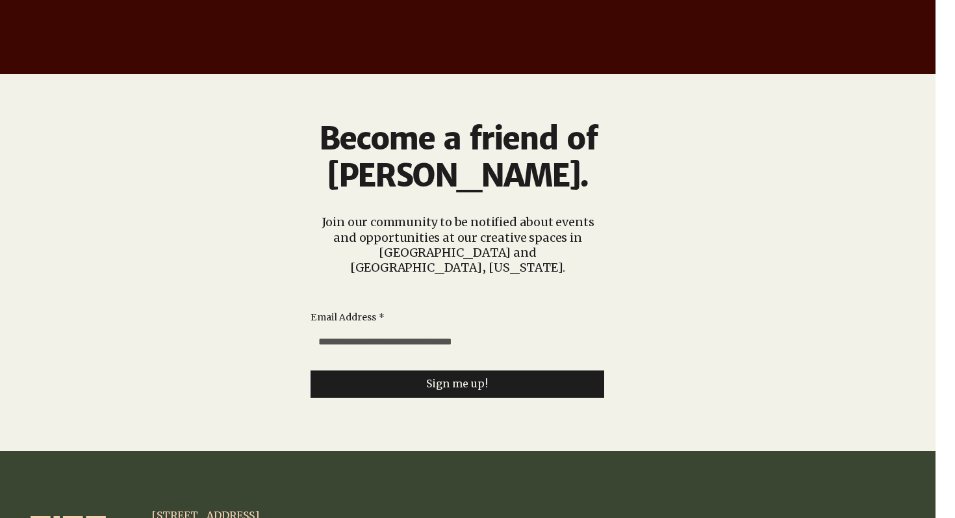
click at [476, 329] on input "Email Address *" at bounding box center [454, 342] width 286 height 26
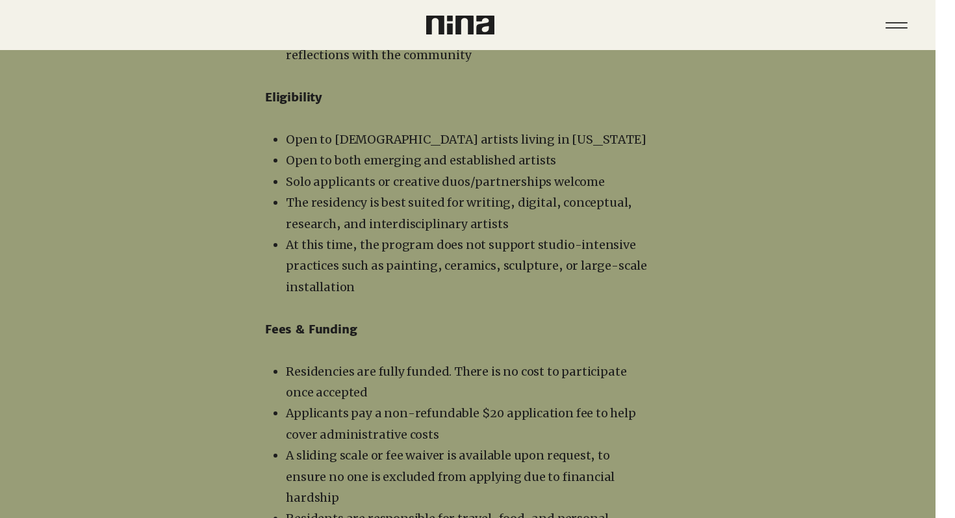
scroll to position [1809, 19]
